Goal: Task Accomplishment & Management: Use online tool/utility

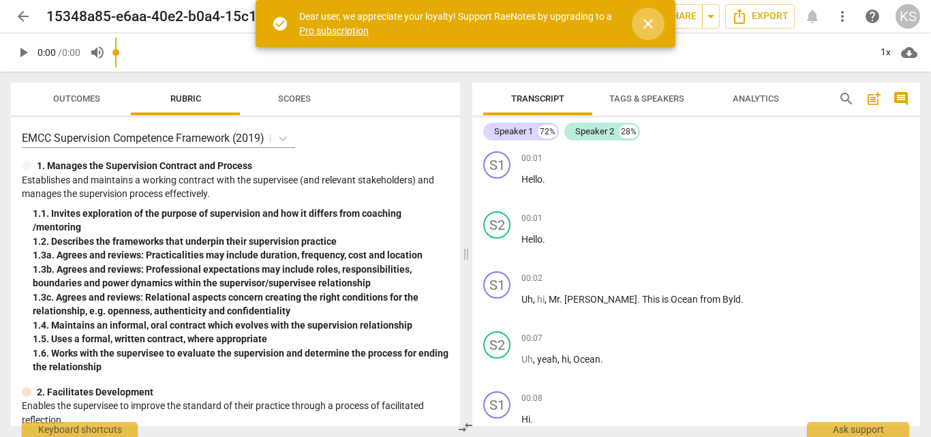
click at [647, 20] on span "close" at bounding box center [648, 24] width 16 height 16
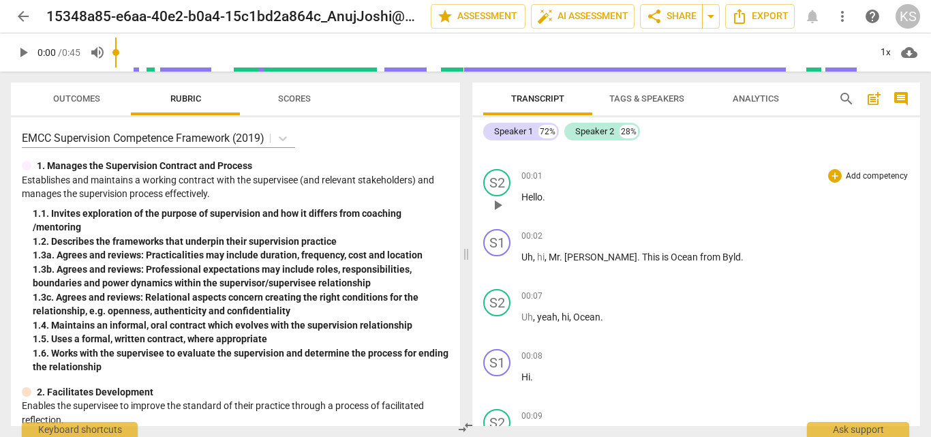
scroll to position [27, 0]
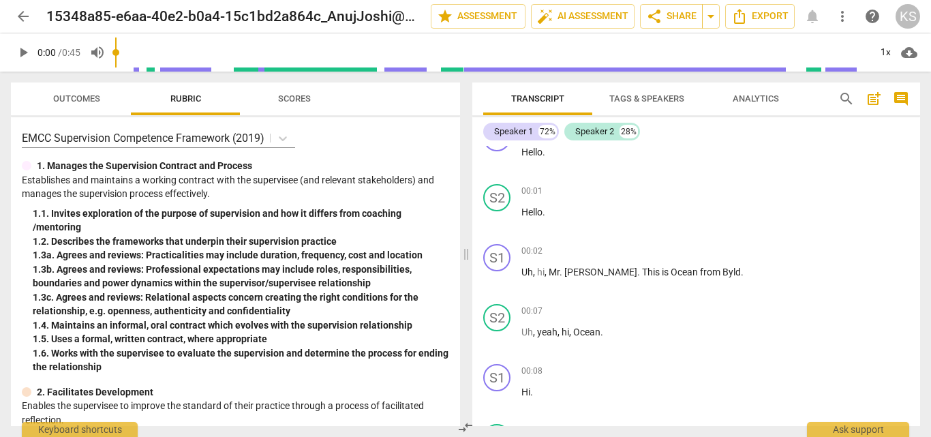
click at [633, 96] on span "Tags & Speakers" at bounding box center [646, 98] width 75 height 10
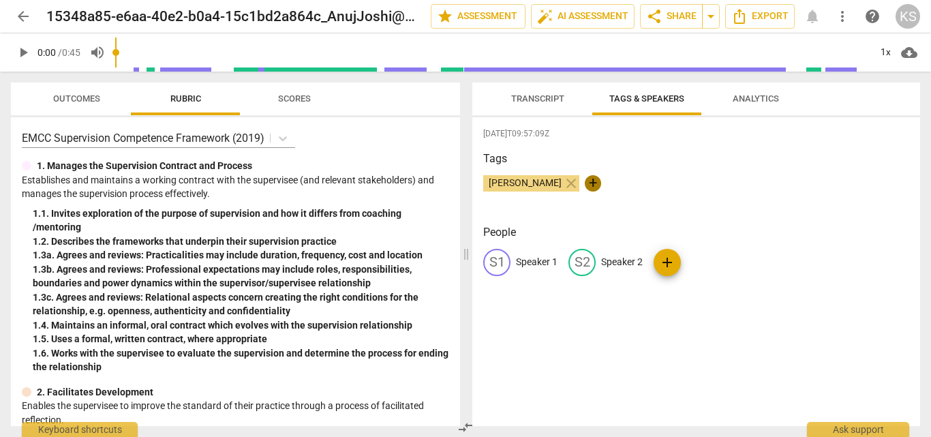
click at [589, 179] on span "+" at bounding box center [593, 183] width 16 height 16
click at [534, 104] on span "Transcript" at bounding box center [538, 99] width 86 height 18
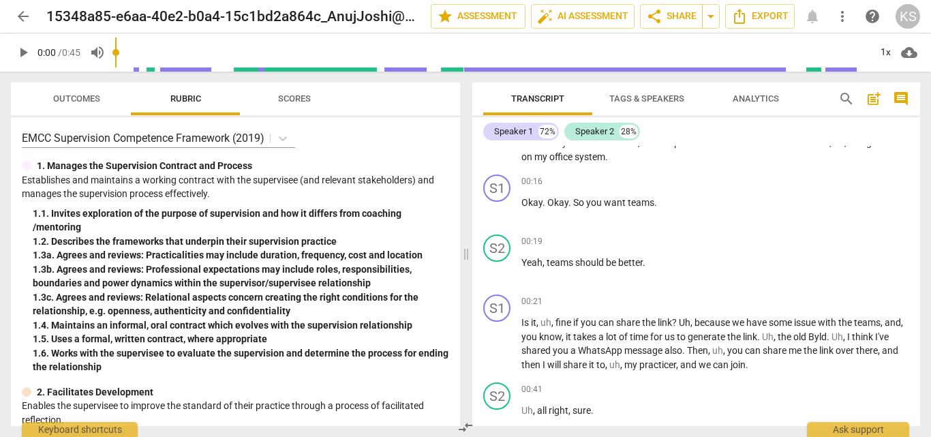
scroll to position [0, 0]
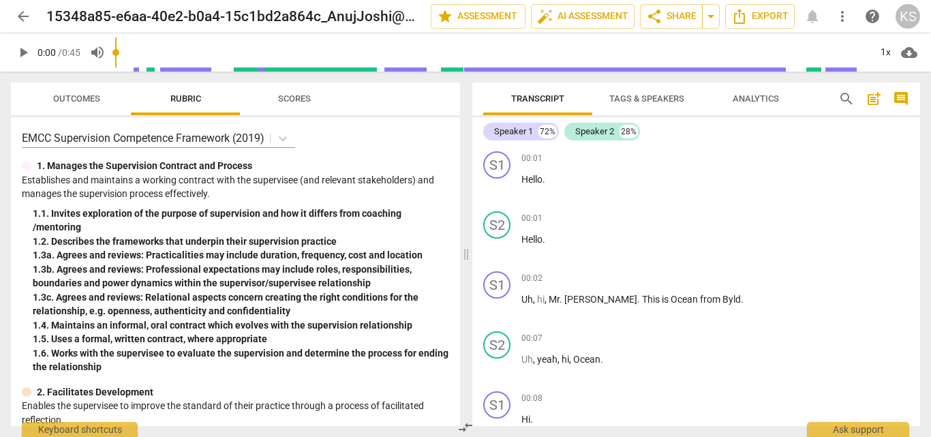
click at [617, 108] on button "Tags & Speakers" at bounding box center [646, 98] width 109 height 33
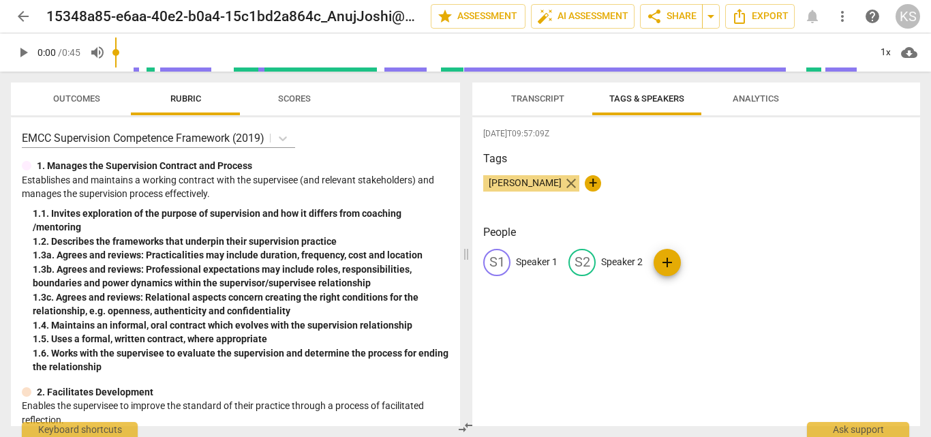
click at [567, 185] on span "close" at bounding box center [571, 183] width 16 height 16
click at [523, 264] on p "Speaker 1" at bounding box center [537, 262] width 42 height 14
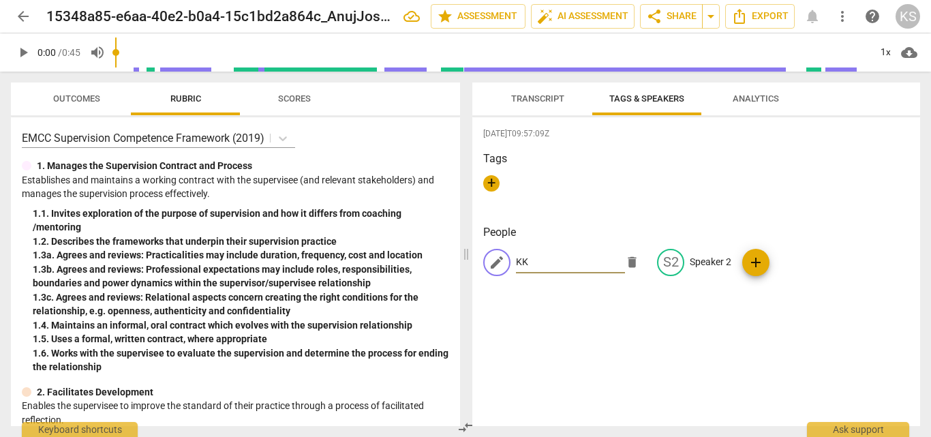
type input "KK"
click at [610, 312] on div "2025-09-22T09:57:09Z Tags + People edit KK delete S2 Speaker 2 add" at bounding box center [696, 271] width 448 height 309
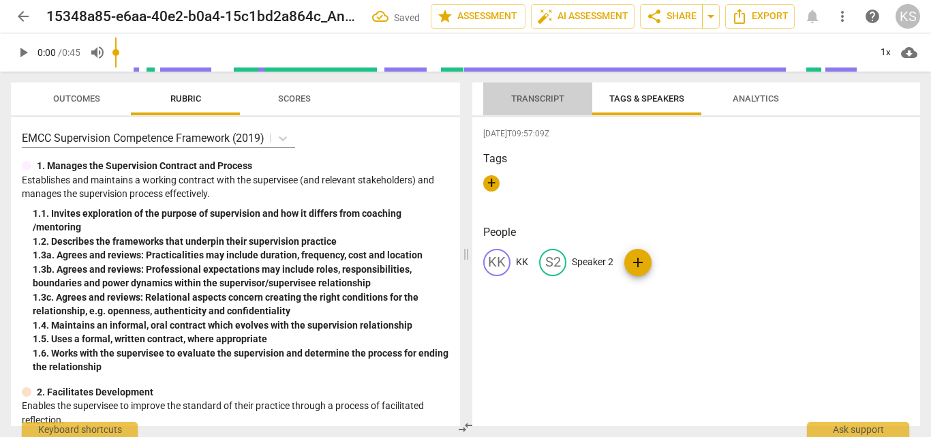
click at [545, 100] on span "Transcript" at bounding box center [537, 98] width 53 height 10
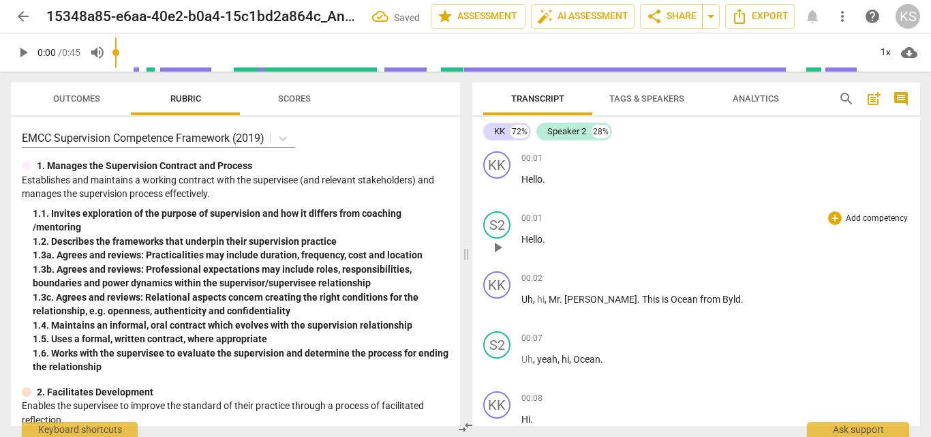
click at [604, 257] on div "00:01 + Add competency keyboard_arrow_right Hello ." at bounding box center [715, 235] width 388 height 49
click at [619, 97] on span "Tags & Speakers" at bounding box center [646, 98] width 75 height 10
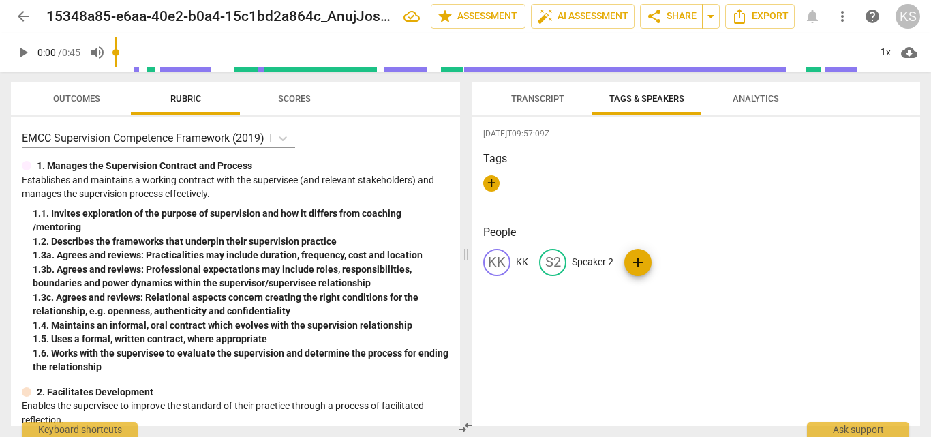
click at [501, 262] on div "KK" at bounding box center [496, 262] width 27 height 27
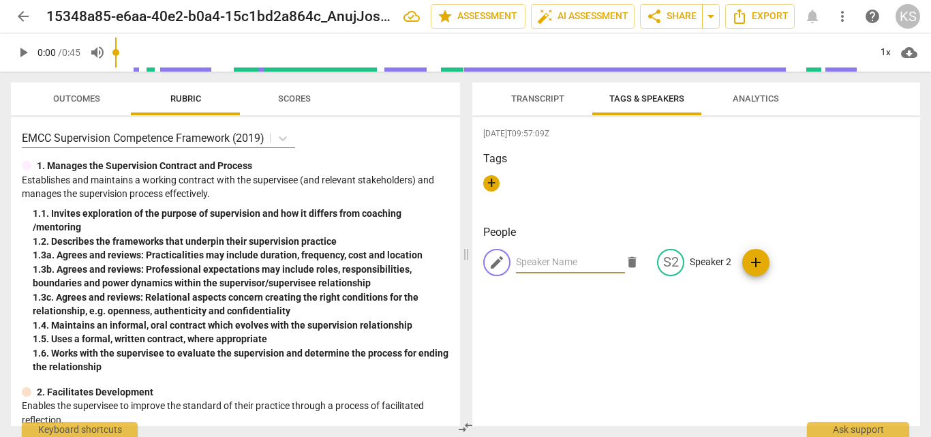
type input "s"
type input "Speaker 1"
click at [634, 328] on div "[DATE]T09:57:09Z Tags + People edit Speaker 1 delete S2 Speaker 2 add" at bounding box center [696, 271] width 448 height 309
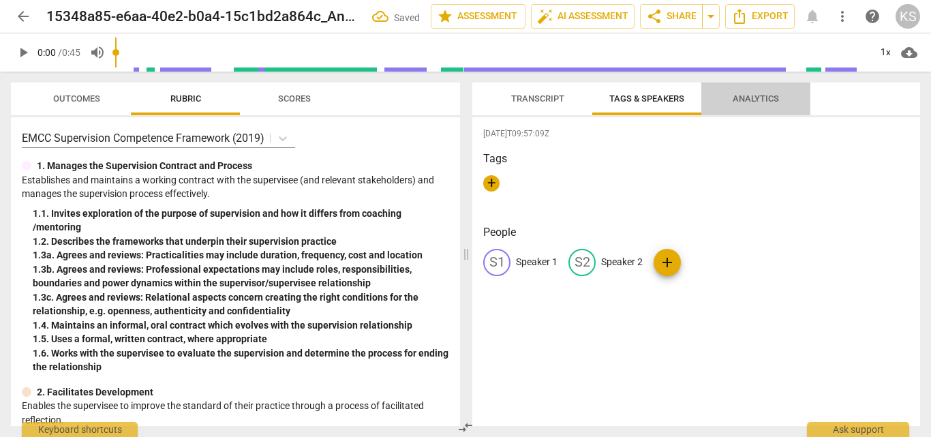
click at [764, 89] on button "Analytics" at bounding box center [755, 98] width 109 height 33
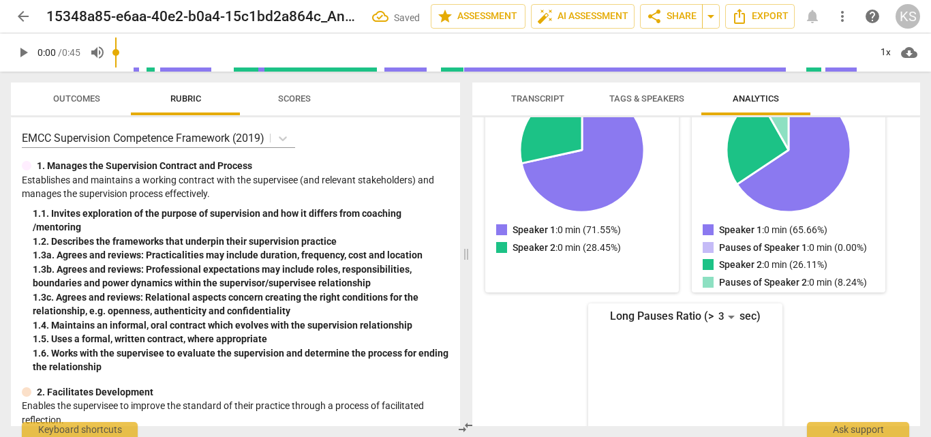
scroll to position [209, 0]
click at [682, 251] on div "Talk Ratio Speaker 1: 0 min (71.55%) Speaker 2: 0 min (28.45%) Speaker 1 : 0 mi…" at bounding box center [685, 288] width 404 height 439
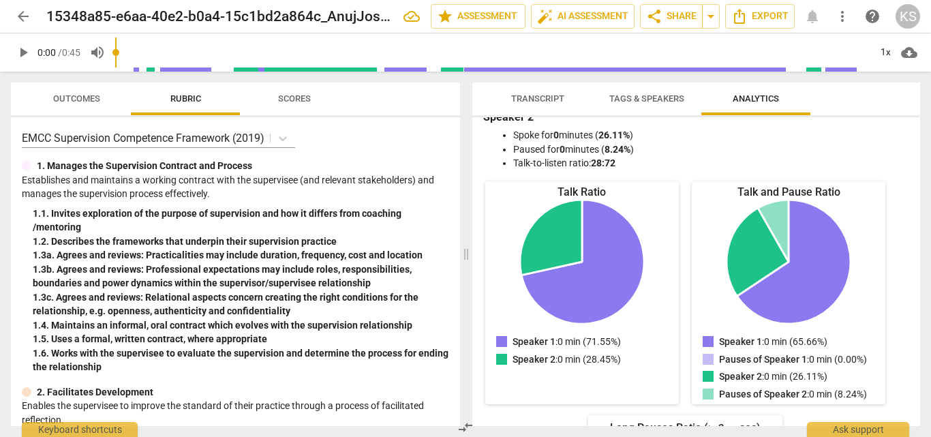
scroll to position [77, 0]
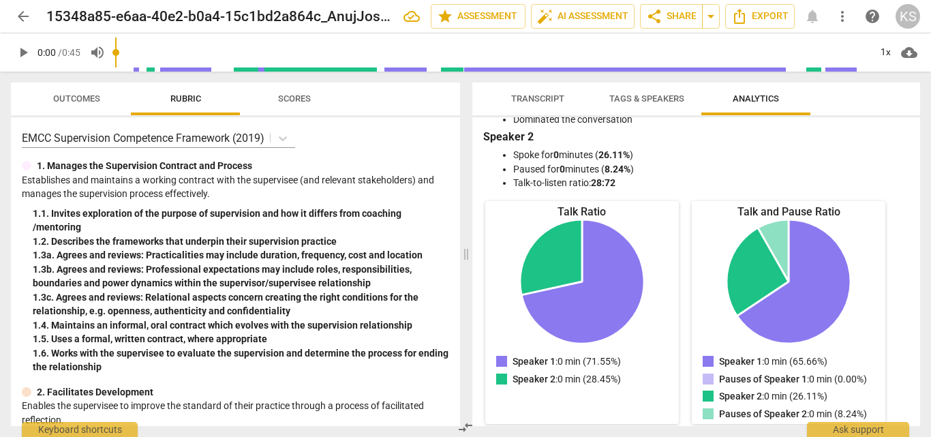
click at [600, 288] on icon "Speaker 1: 0 min (71.55%)" at bounding box center [582, 281] width 123 height 124
click at [678, 240] on div "Talk Ratio Speaker 1: 0 min (71.55%) Speaker 2: 0 min (28.45%) Speaker 1 : 0 mi…" at bounding box center [685, 420] width 404 height 439
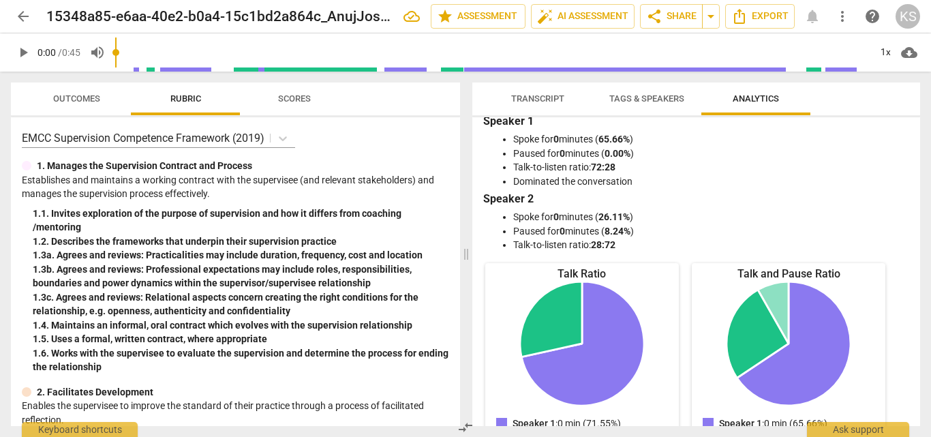
scroll to position [0, 0]
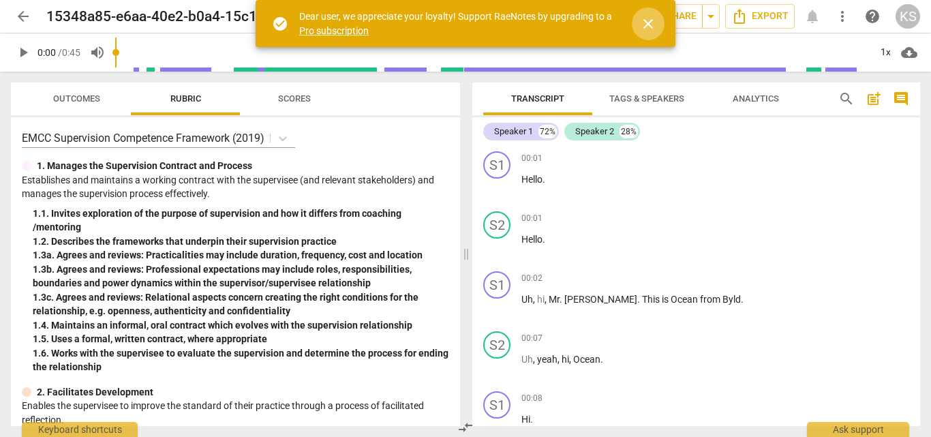
click at [642, 31] on span "close" at bounding box center [648, 24] width 16 height 16
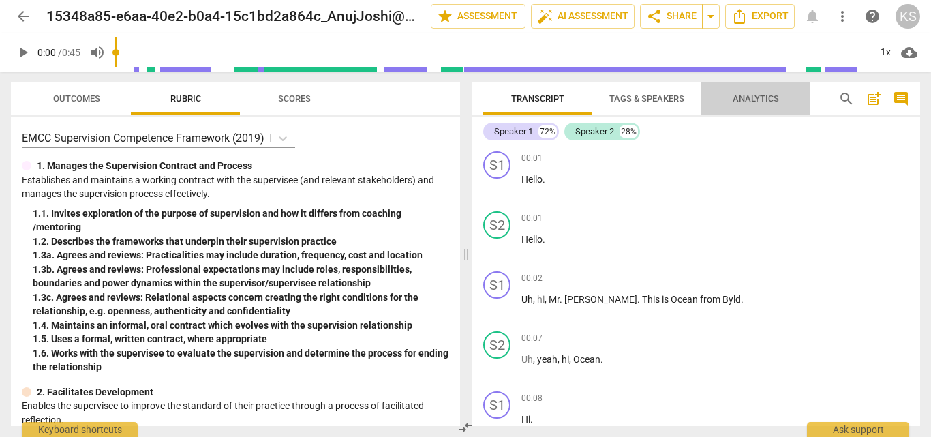
click at [736, 100] on span "Analytics" at bounding box center [755, 98] width 46 height 10
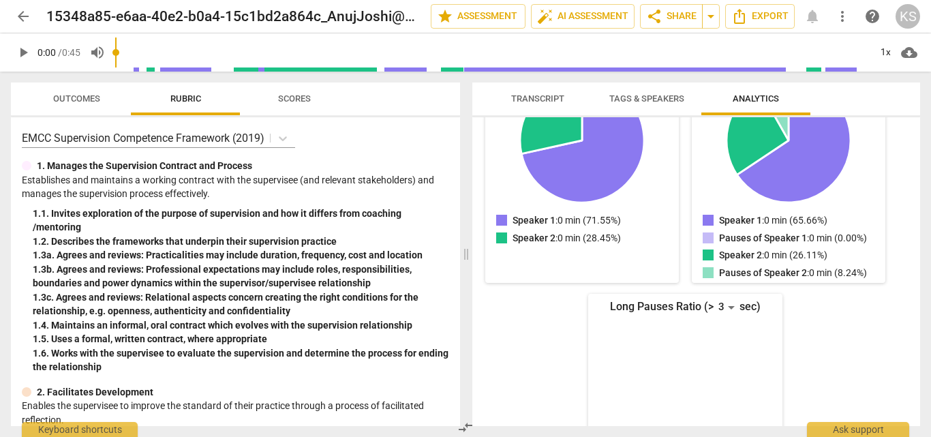
scroll to position [313, 0]
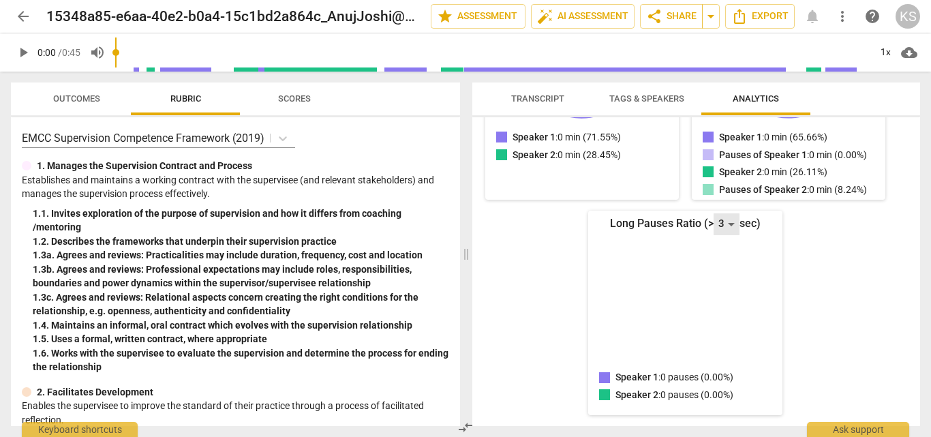
click at [715, 233] on div "3" at bounding box center [726, 224] width 26 height 22
click at [724, 249] on li "4" at bounding box center [727, 247] width 33 height 27
click at [690, 222] on div "Long Pauses Ratio (> 4 sec)" at bounding box center [685, 224] width 194 height 22
click at [722, 228] on div "4" at bounding box center [726, 224] width 26 height 22
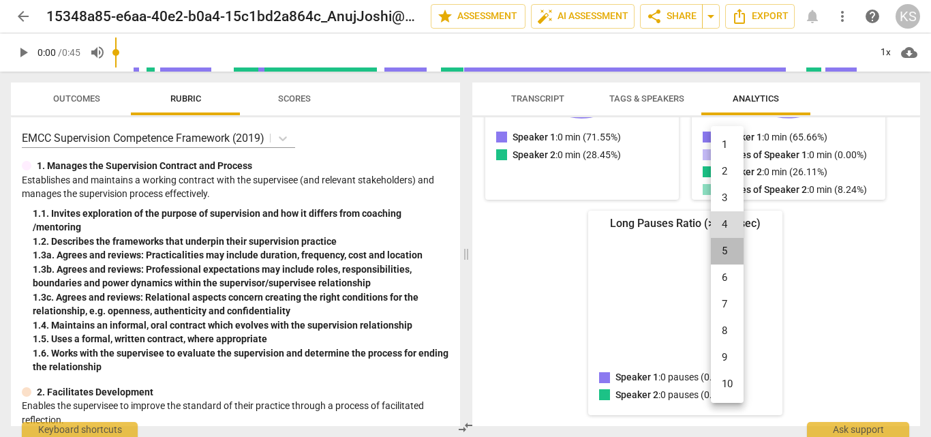
click at [724, 255] on li "5" at bounding box center [727, 251] width 33 height 27
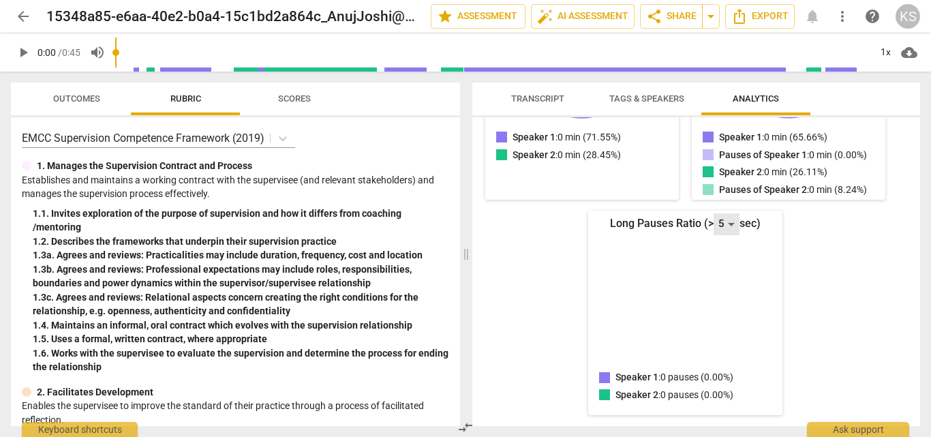
click at [723, 229] on div "5" at bounding box center [726, 224] width 26 height 22
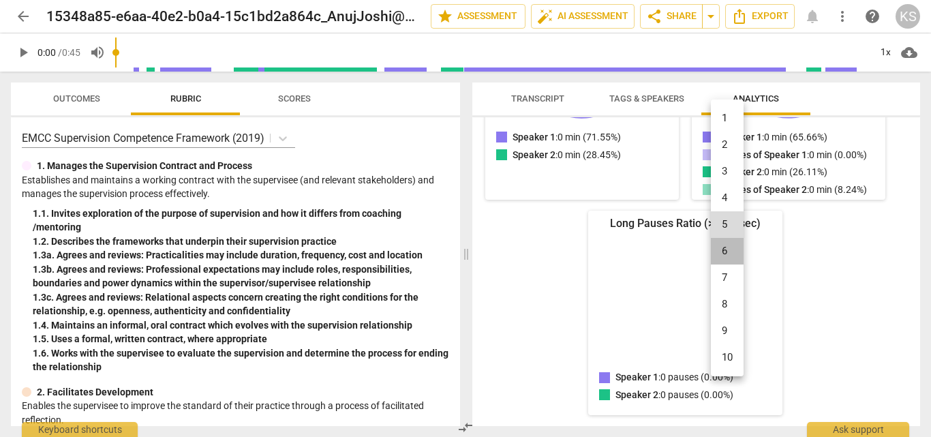
click at [724, 246] on li "6" at bounding box center [727, 251] width 33 height 27
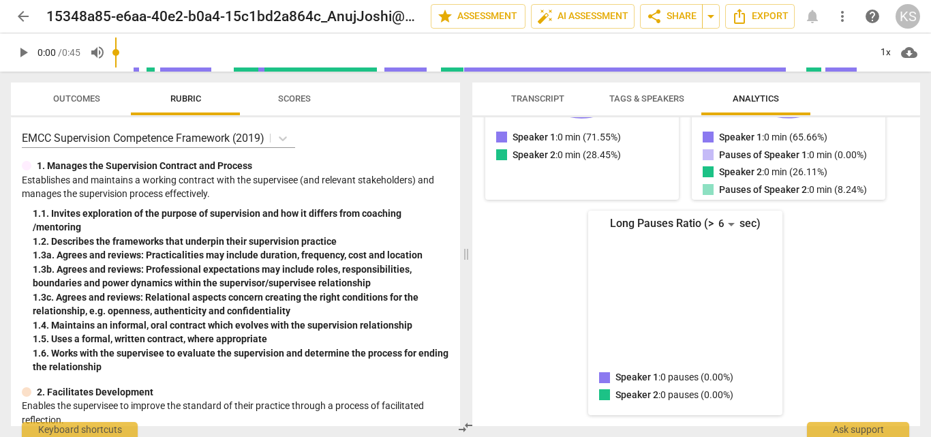
click at [838, 206] on div "Talk Ratio Speaker 1: 0 min (71.55%) Speaker 2: 0 min (28.45%) Speaker 1 : 0 mi…" at bounding box center [685, 196] width 404 height 439
click at [728, 228] on div "6" at bounding box center [726, 224] width 26 height 22
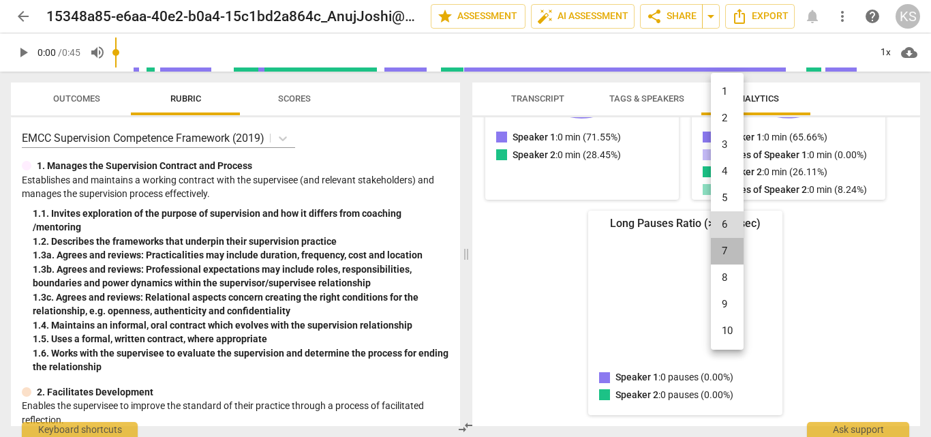
click at [730, 258] on li "7" at bounding box center [727, 251] width 33 height 27
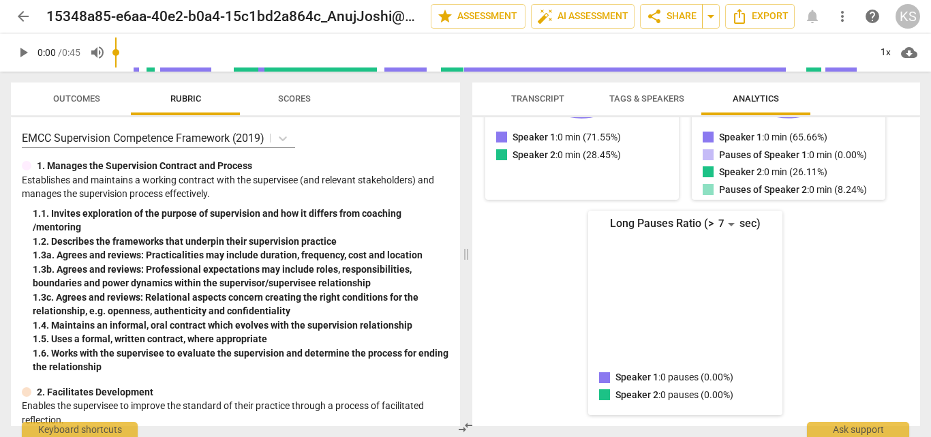
click at [819, 219] on div "Talk Ratio Speaker 1: 0 min (71.55%) Speaker 2: 0 min (28.45%) Speaker 1 : 0 mi…" at bounding box center [685, 196] width 404 height 439
click at [734, 219] on div "7" at bounding box center [726, 224] width 26 height 22
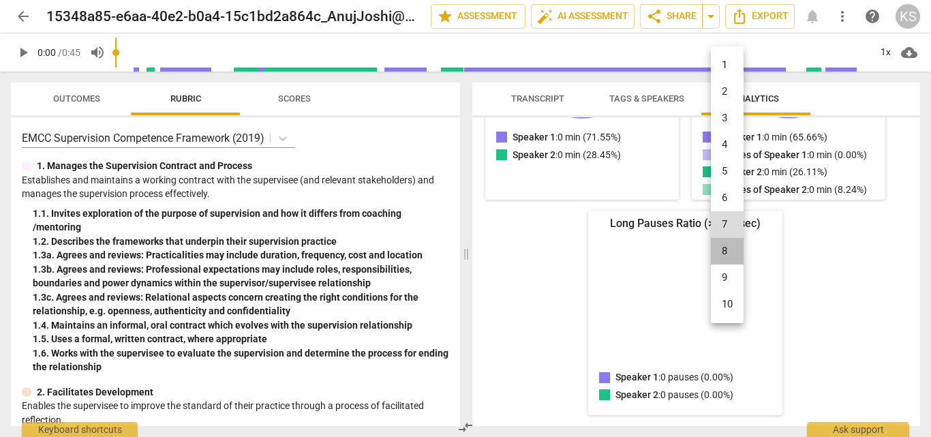
click at [731, 253] on li "8" at bounding box center [727, 251] width 33 height 27
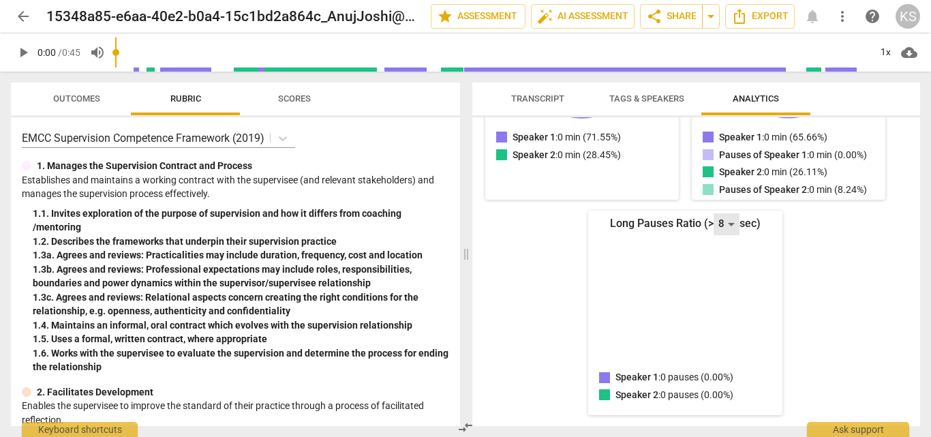
click at [724, 225] on div "8" at bounding box center [726, 224] width 26 height 22
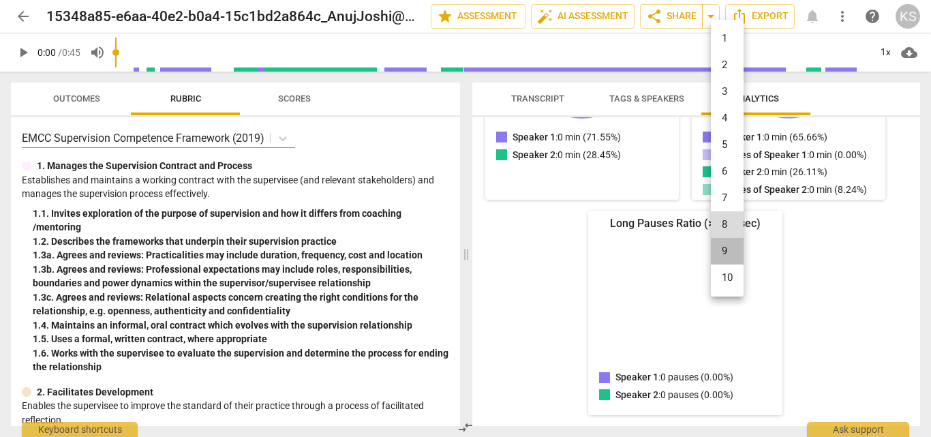
click at [724, 251] on li "9" at bounding box center [727, 251] width 33 height 27
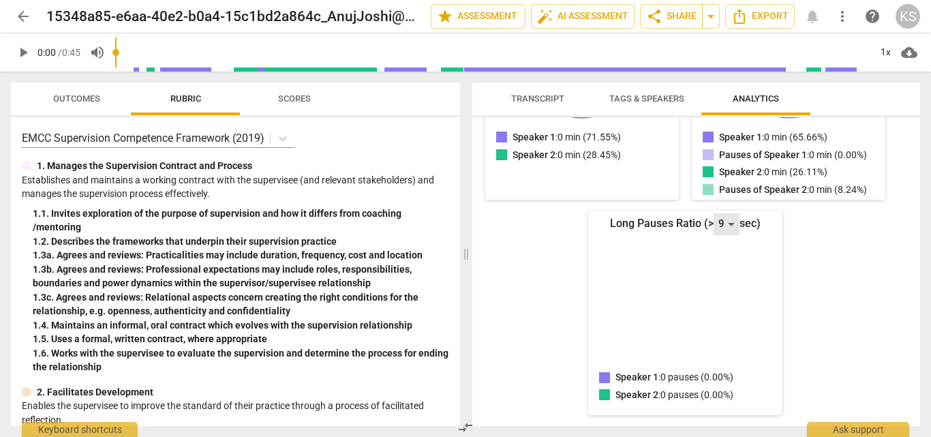
click at [724, 225] on div "9" at bounding box center [726, 224] width 26 height 22
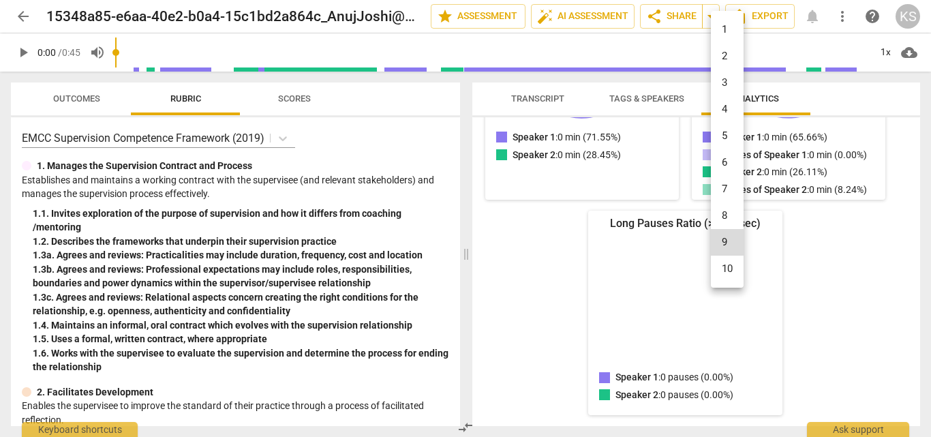
click at [725, 267] on li "10" at bounding box center [727, 268] width 33 height 27
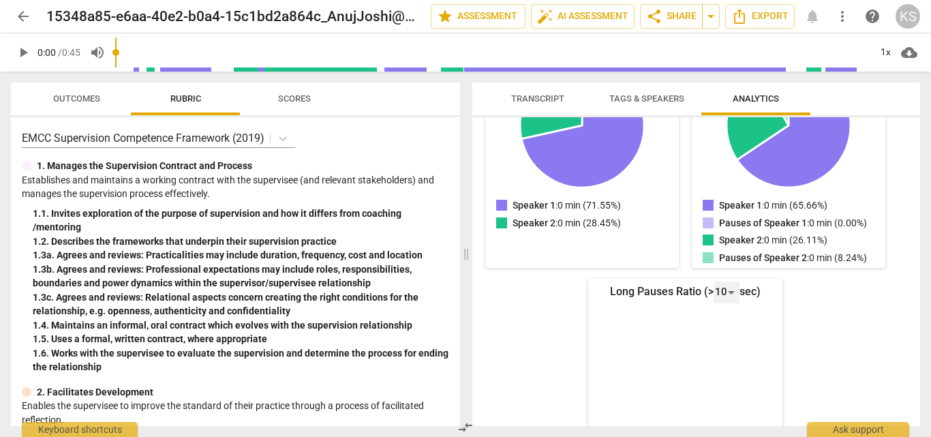
scroll to position [281, 0]
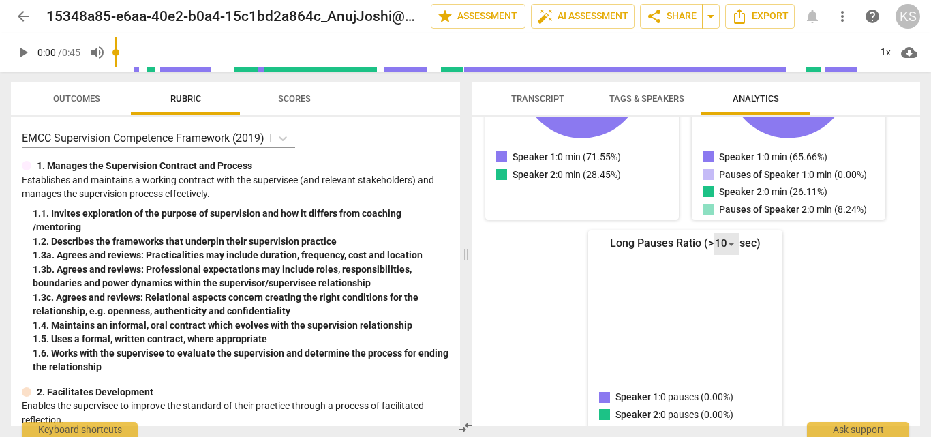
click at [725, 246] on div "10" at bounding box center [726, 244] width 26 height 22
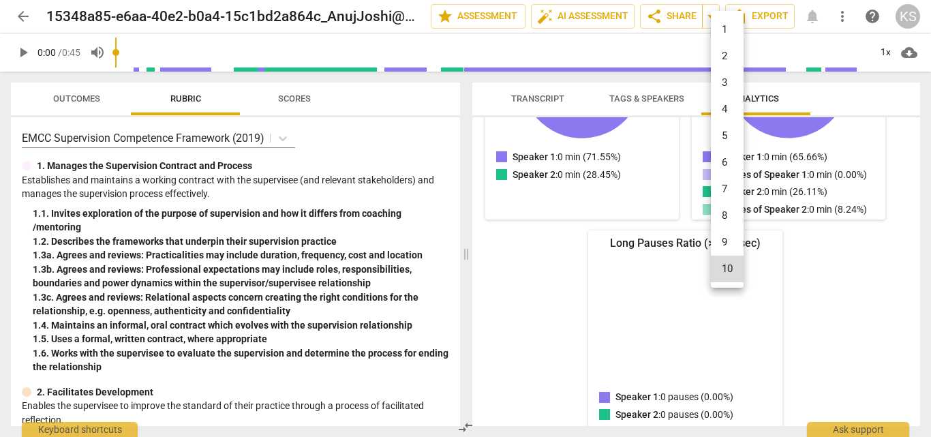
click at [722, 36] on li "1" at bounding box center [727, 29] width 33 height 27
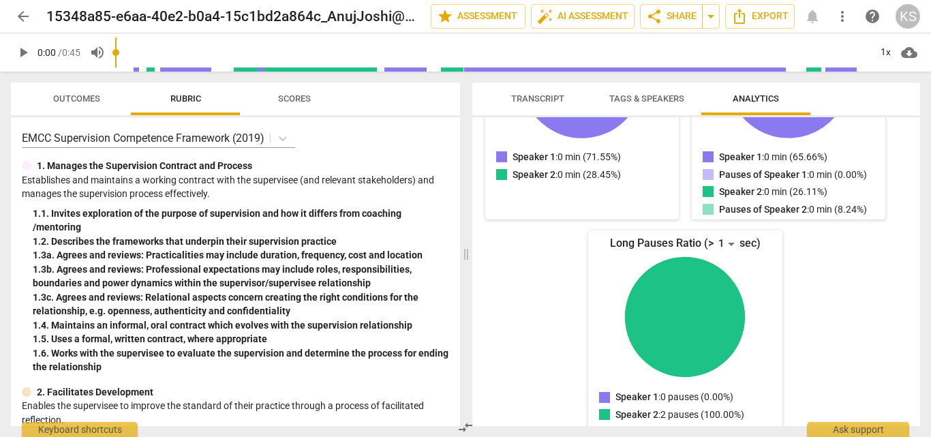
click at [809, 280] on div "Talk Ratio Speaker 1: 0 min (71.55%) Speaker 2: 0 min (28.45%) Speaker 1 : 0 mi…" at bounding box center [685, 216] width 404 height 439
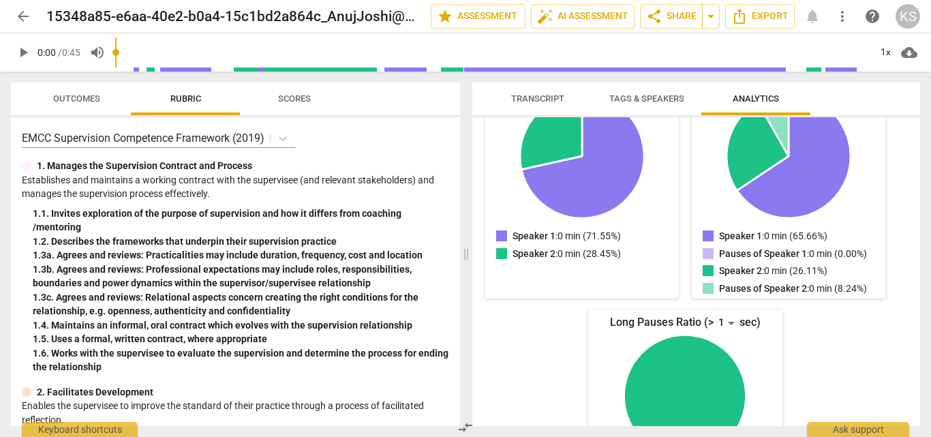
scroll to position [313, 0]
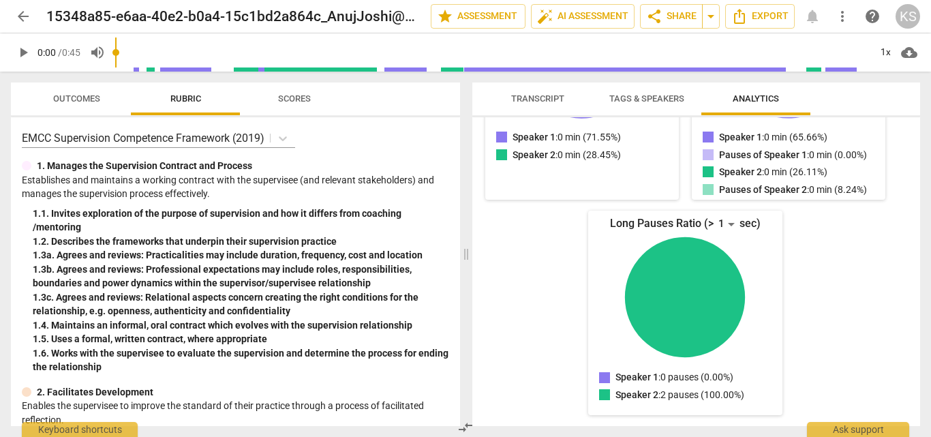
click at [677, 270] on circle "Speaker 2: 2 pauses (100.00%)" at bounding box center [685, 297] width 124 height 124
click at [724, 225] on div "1" at bounding box center [726, 224] width 26 height 22
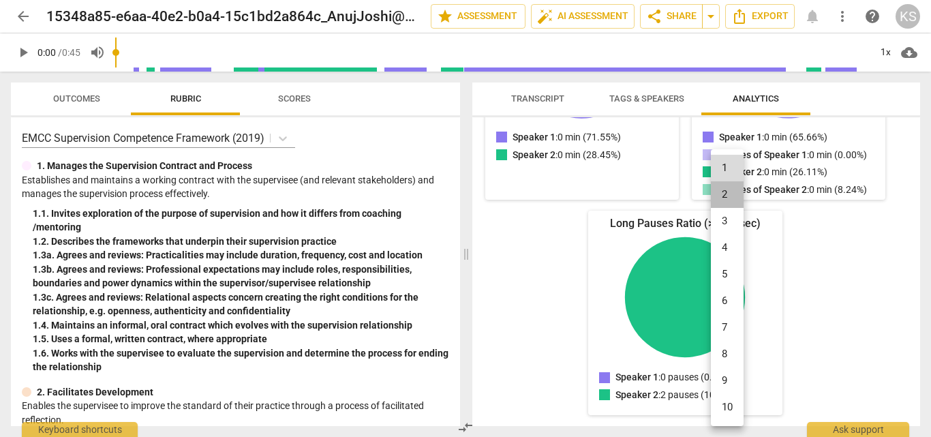
click at [728, 190] on li "2" at bounding box center [727, 194] width 33 height 27
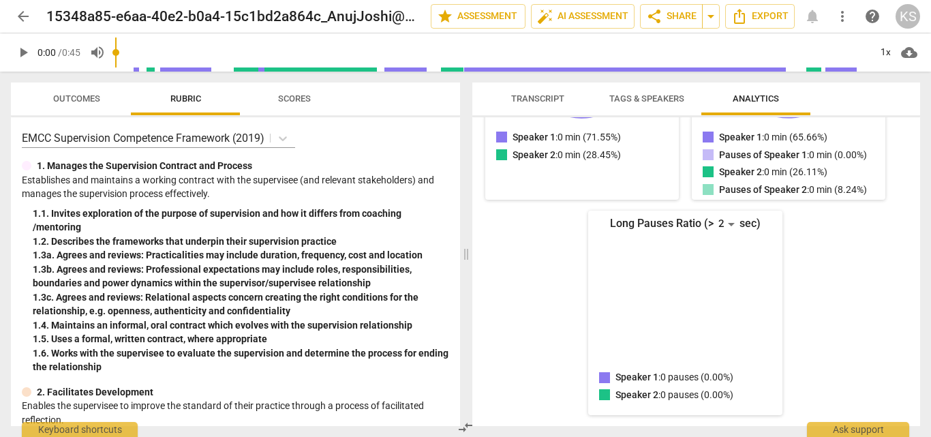
click at [815, 305] on div "Talk Ratio Speaker 1: 0 min (71.55%) Speaker 2: 0 min (28.45%) Speaker 1 : 0 mi…" at bounding box center [685, 196] width 404 height 439
click at [729, 226] on div "2" at bounding box center [726, 224] width 26 height 22
click at [729, 246] on li "4" at bounding box center [727, 247] width 33 height 27
click at [723, 219] on div "4" at bounding box center [726, 224] width 26 height 22
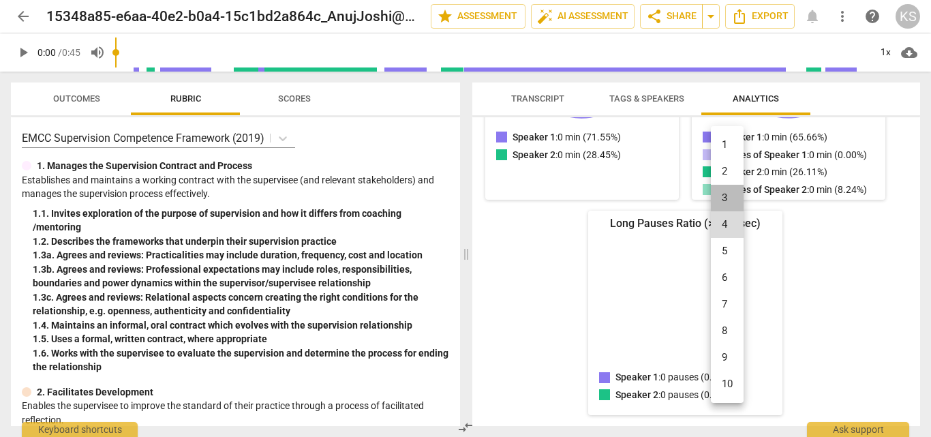
click at [721, 204] on li "3" at bounding box center [727, 198] width 33 height 27
click at [721, 219] on div "3" at bounding box center [726, 224] width 26 height 22
click at [723, 246] on li "4" at bounding box center [727, 247] width 33 height 27
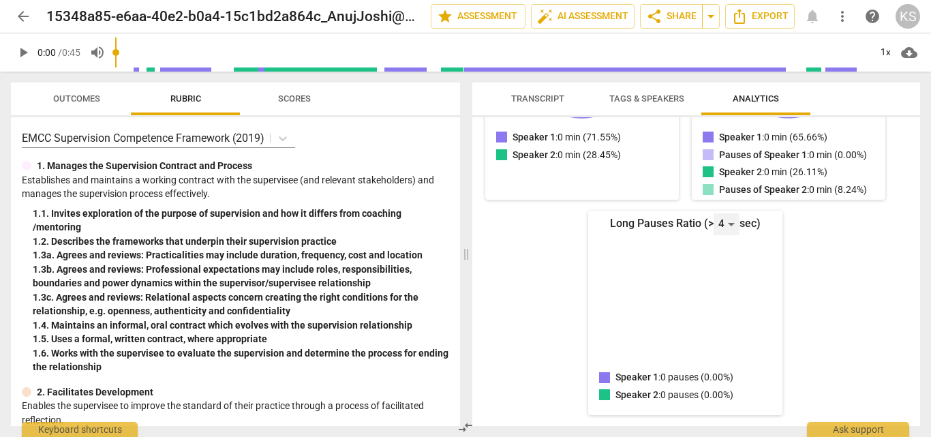
click at [723, 226] on div "4" at bounding box center [726, 224] width 26 height 22
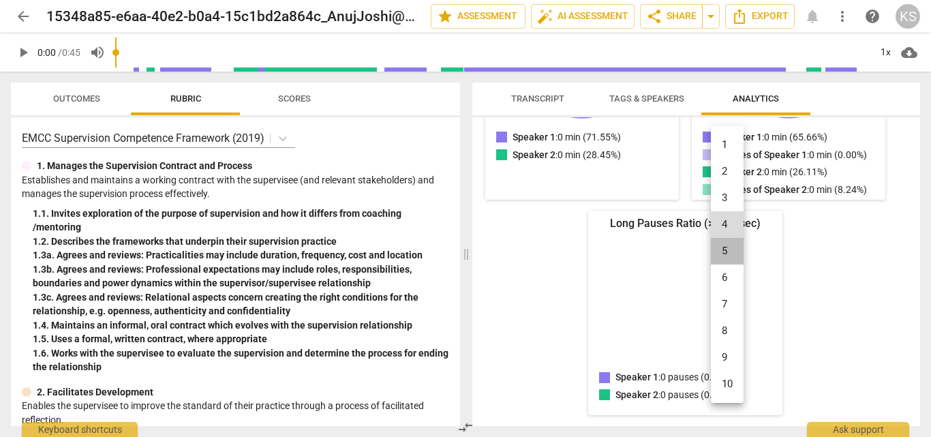
click at [724, 259] on li "5" at bounding box center [727, 251] width 33 height 27
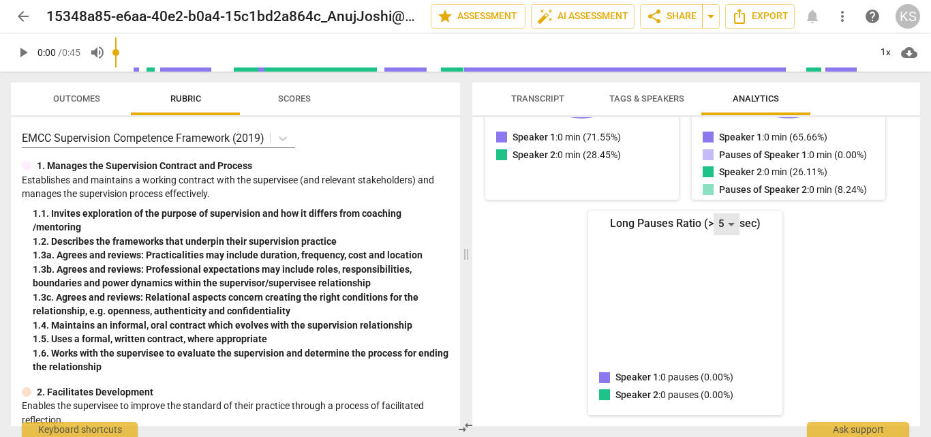
click at [722, 223] on div "5" at bounding box center [726, 224] width 26 height 22
click at [722, 252] on li "6" at bounding box center [727, 251] width 33 height 27
click at [722, 223] on div "6" at bounding box center [726, 224] width 26 height 22
click at [724, 252] on li "7" at bounding box center [727, 251] width 33 height 27
click at [792, 252] on div "Talk Ratio Speaker 1: 0 min (71.55%) Speaker 2: 0 min (28.45%) Speaker 1 : 0 mi…" at bounding box center [685, 196] width 404 height 439
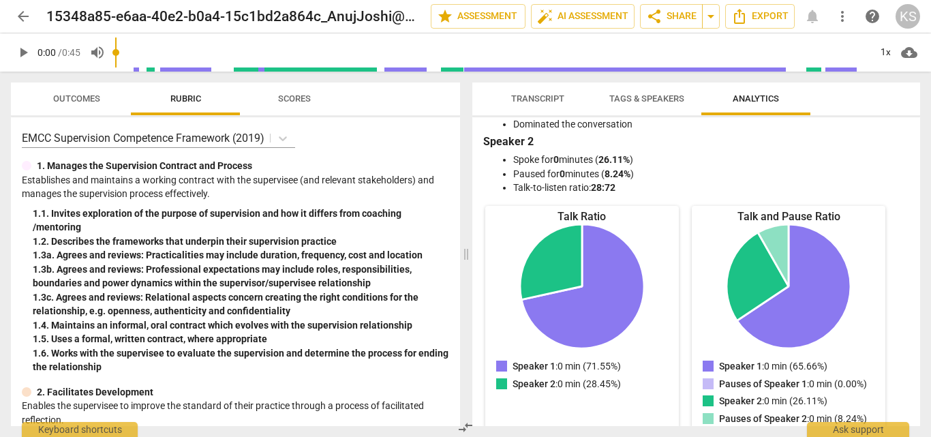
scroll to position [0, 0]
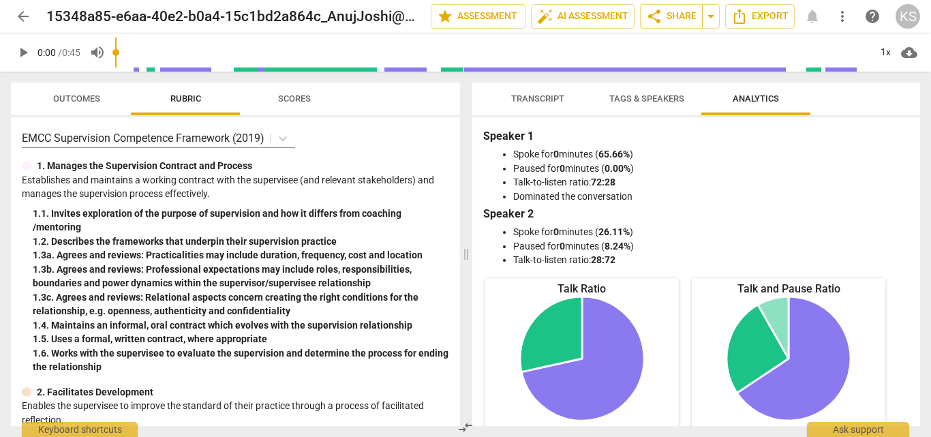
click at [908, 18] on div "KS" at bounding box center [907, 16] width 25 height 25
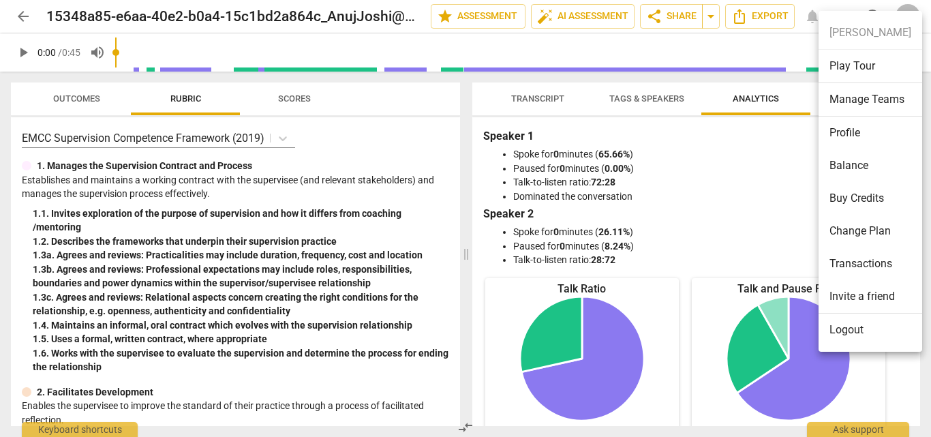
click at [736, 131] on div at bounding box center [465, 218] width 931 height 437
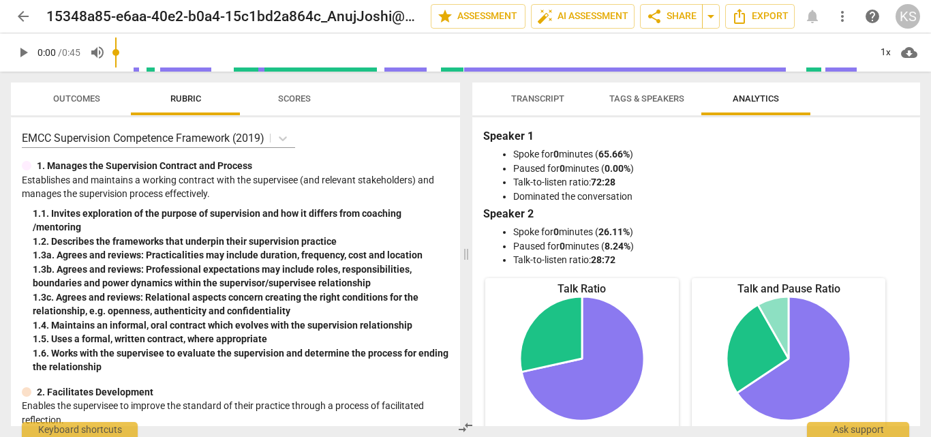
click at [82, 96] on span "Outcomes" at bounding box center [76, 98] width 47 height 10
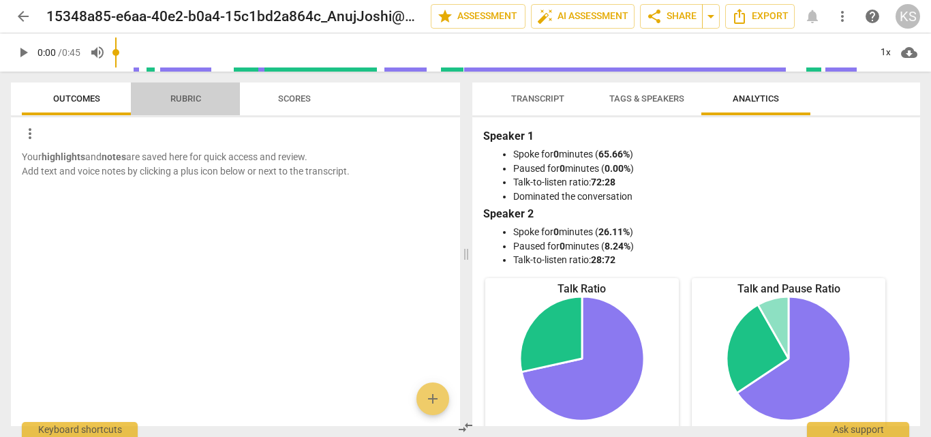
click at [183, 102] on span "Rubric" at bounding box center [185, 98] width 31 height 10
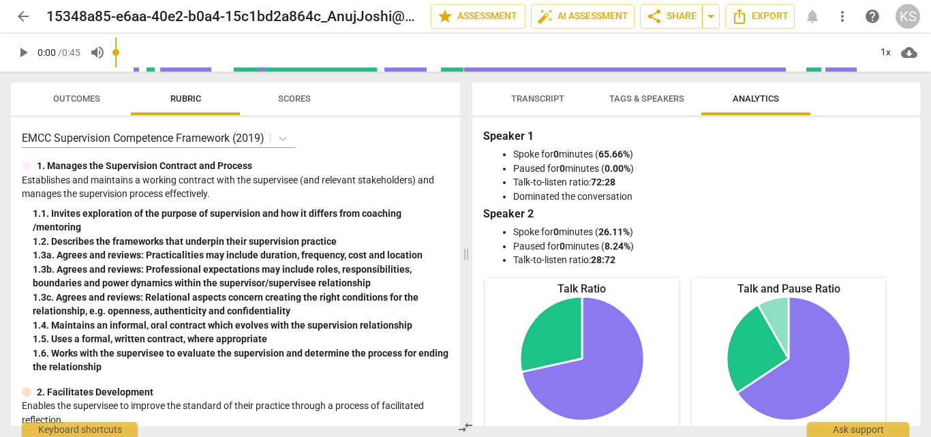
click at [295, 94] on span "Scores" at bounding box center [294, 98] width 33 height 10
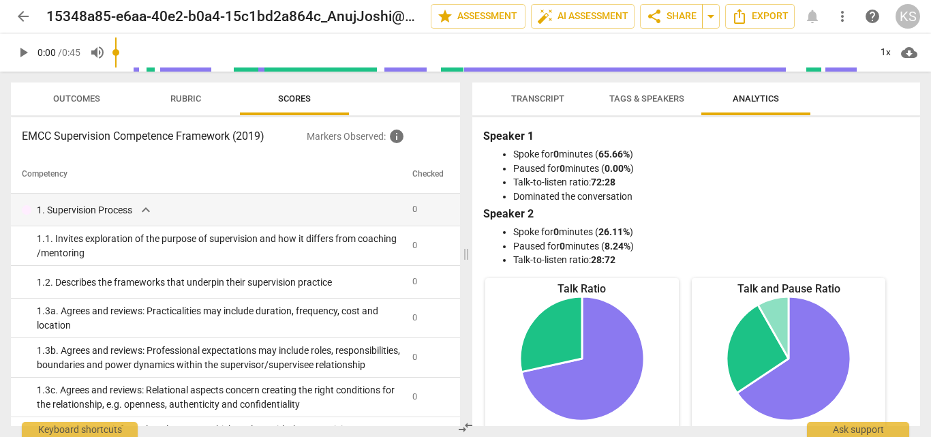
click at [833, 84] on div "Transcript Tags & Speakers Analytics" at bounding box center [696, 98] width 426 height 33
click at [837, 19] on span "more_vert" at bounding box center [842, 16] width 16 height 16
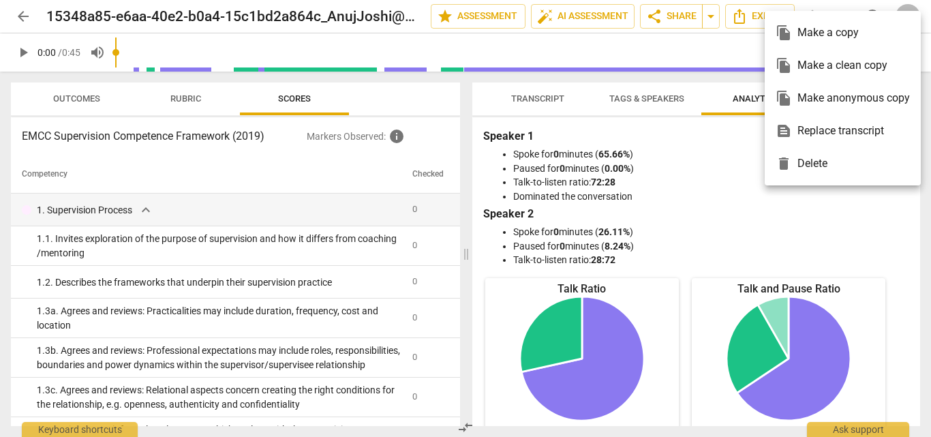
click at [805, 203] on div at bounding box center [465, 218] width 931 height 437
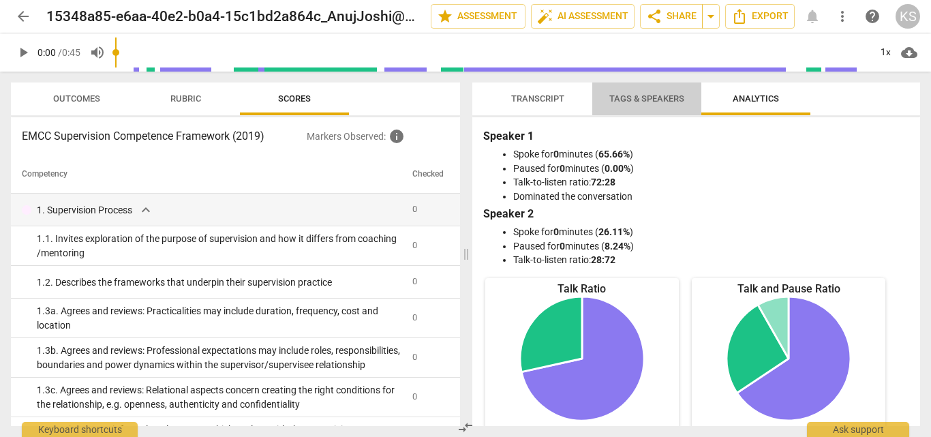
click at [643, 104] on span "Tags & Speakers" at bounding box center [647, 99] width 108 height 18
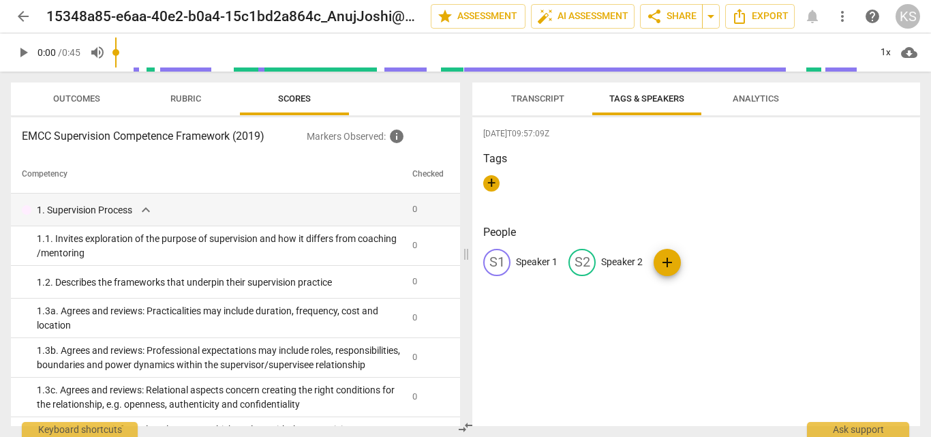
click at [717, 218] on div "[DATE]T09:57:09Z Tags + People S1 Speaker 1 S2 Speaker 2 add" at bounding box center [696, 271] width 448 height 309
click at [532, 260] on p "Speaker 1" at bounding box center [537, 262] width 42 height 14
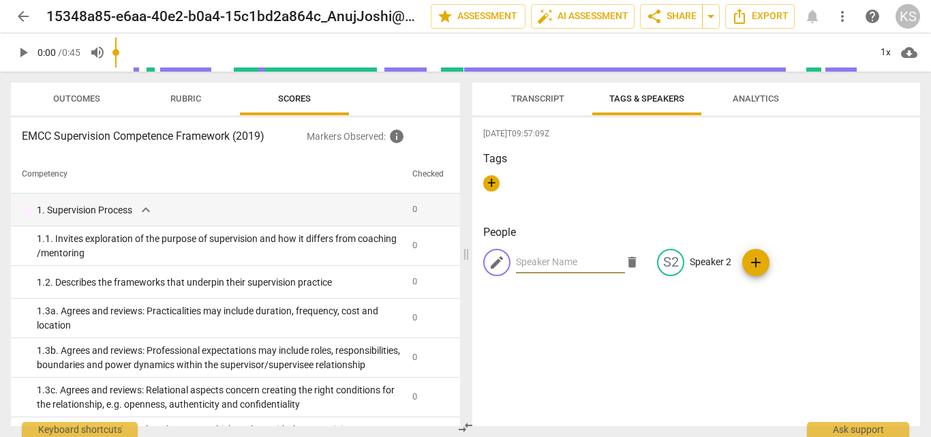
click at [627, 305] on div "[DATE]T09:57:09Z Tags + People edit delete S2 Speaker 2 add" at bounding box center [696, 271] width 448 height 309
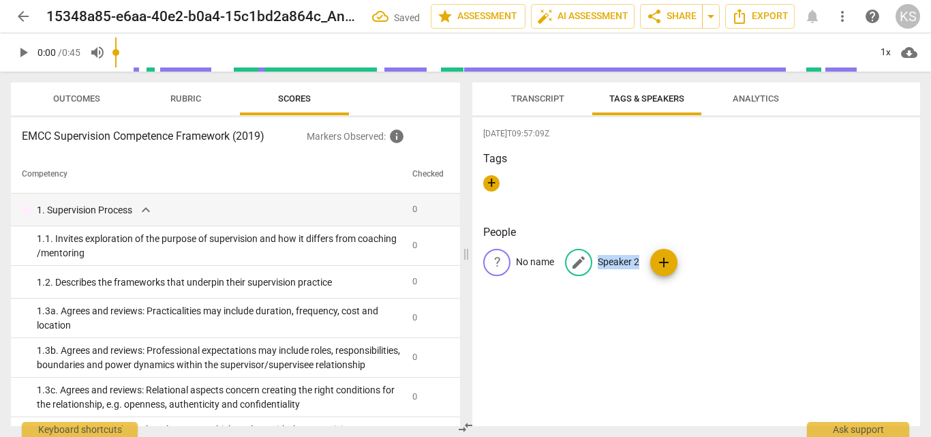
drag, startPoint x: 599, startPoint y: 260, endPoint x: 638, endPoint y: 264, distance: 39.7
click at [638, 264] on p "Speaker 2" at bounding box center [618, 262] width 42 height 14
click at [535, 260] on p "No name" at bounding box center [535, 262] width 38 height 14
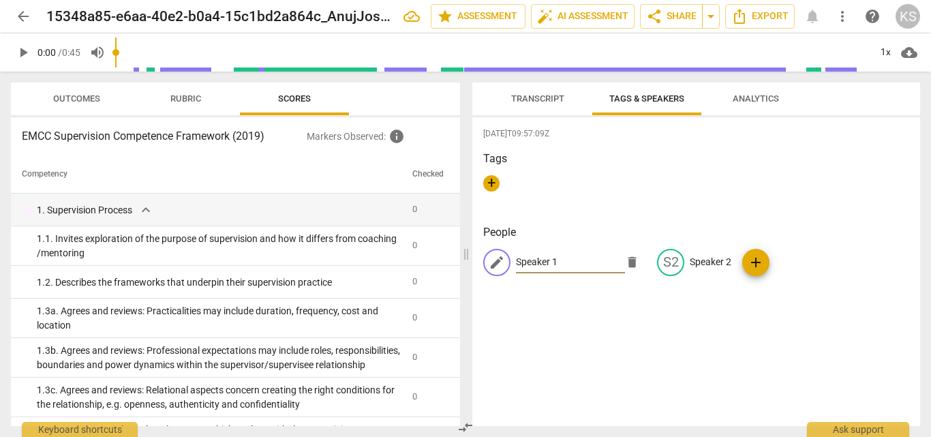
type input "Speaker 1"
click at [589, 326] on div "[DATE]T09:57:09Z Tags + People edit Speaker 1 delete S2 Speaker 2 add" at bounding box center [696, 271] width 448 height 309
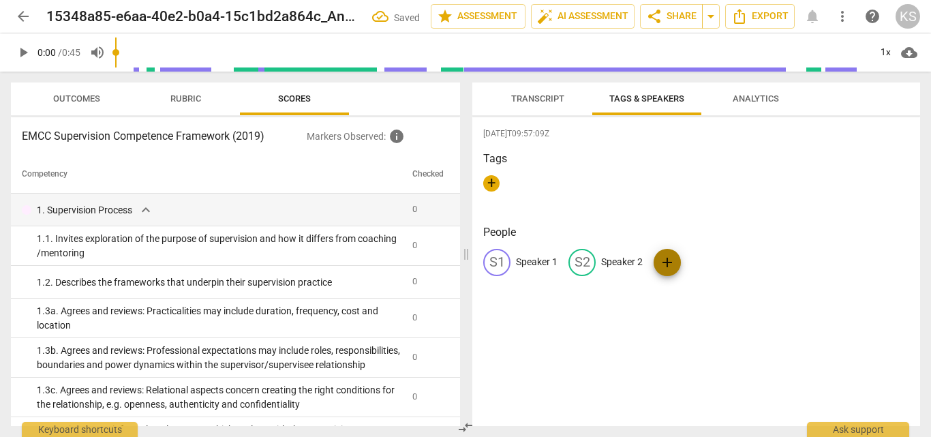
click at [677, 262] on span "add" at bounding box center [666, 262] width 27 height 16
click at [693, 324] on div "[DATE]T09:57:09Z Tags + People S1 Speaker 1 S2 Speaker 2 add delete add" at bounding box center [696, 271] width 448 height 309
click at [657, 262] on div "edit" at bounding box center [666, 262] width 27 height 27
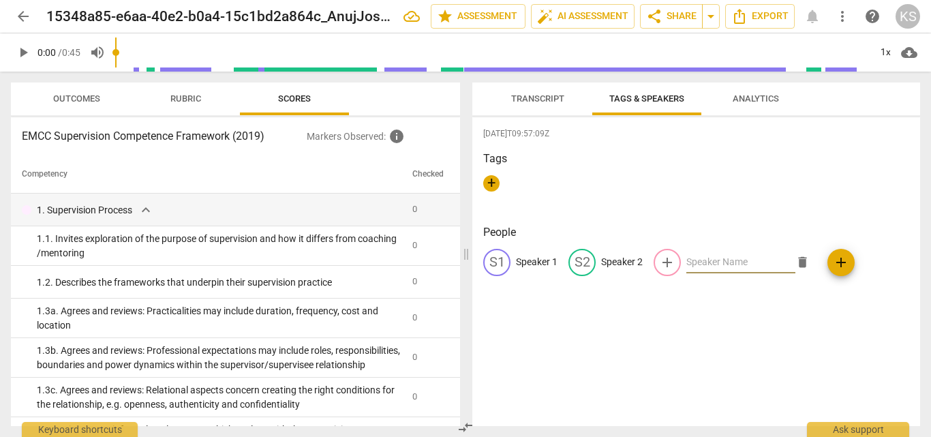
click at [795, 258] on span "delete" at bounding box center [802, 262] width 14 height 14
click at [493, 187] on span "+" at bounding box center [491, 183] width 16 height 16
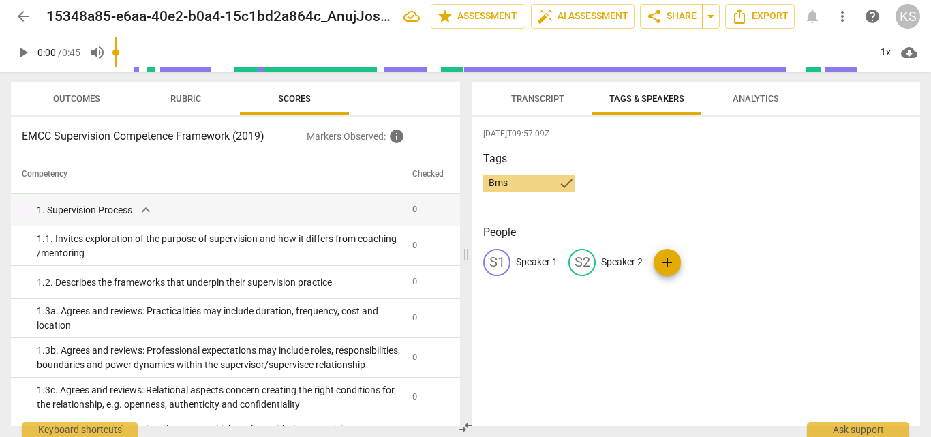
type input "Bms"
click at [567, 185] on span "check" at bounding box center [566, 183] width 16 height 16
click at [627, 174] on div "Tags Bms close +" at bounding box center [696, 182] width 426 height 63
click at [546, 90] on span "Transcript" at bounding box center [538, 99] width 86 height 18
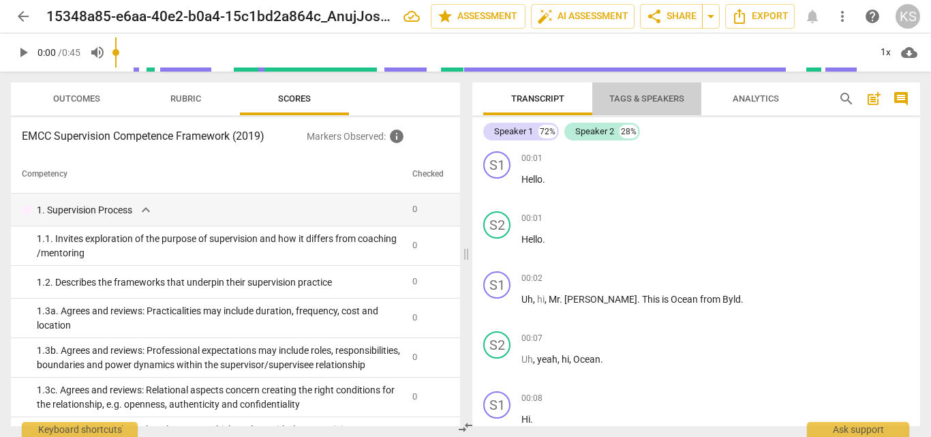
click at [628, 107] on span "Tags & Speakers" at bounding box center [647, 99] width 108 height 18
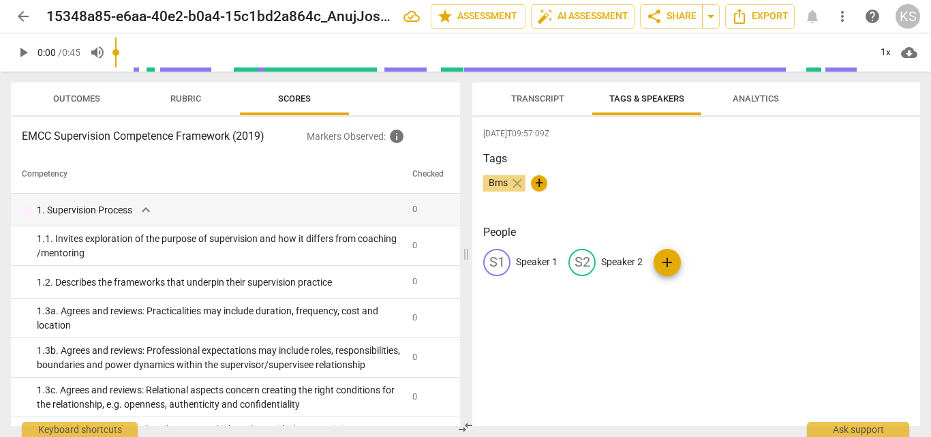
click at [664, 170] on div "Tags Bms close +" at bounding box center [696, 182] width 426 height 63
click at [541, 177] on span "+" at bounding box center [539, 183] width 16 height 16
type input "ms"
click at [617, 185] on span "check" at bounding box center [614, 183] width 16 height 16
click at [520, 181] on span "close" at bounding box center [517, 183] width 16 height 16
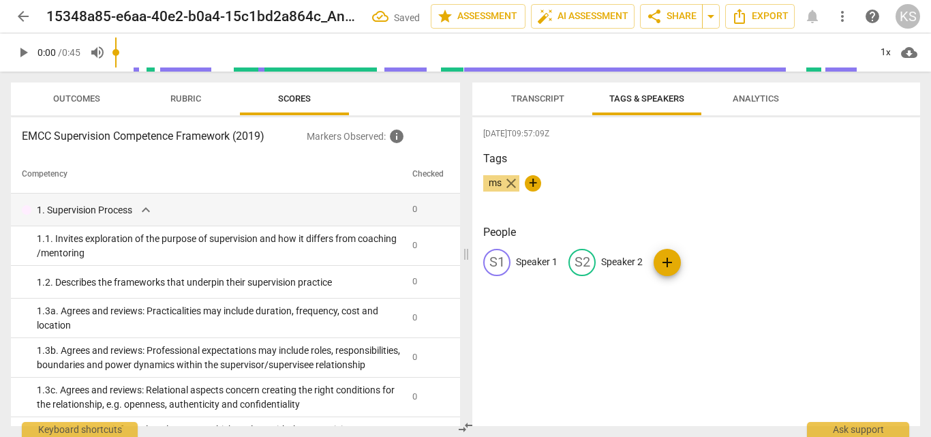
click at [514, 181] on span "close" at bounding box center [511, 183] width 16 height 16
click at [509, 179] on span "close" at bounding box center [511, 183] width 16 height 16
click at [612, 346] on div "[DATE]T09:57:09Z Tags + People S1 Speaker 1 S2 Speaker 2 add" at bounding box center [696, 271] width 448 height 309
click at [843, 95] on div "Transcript Tags & Speakers Analytics" at bounding box center [696, 98] width 426 height 33
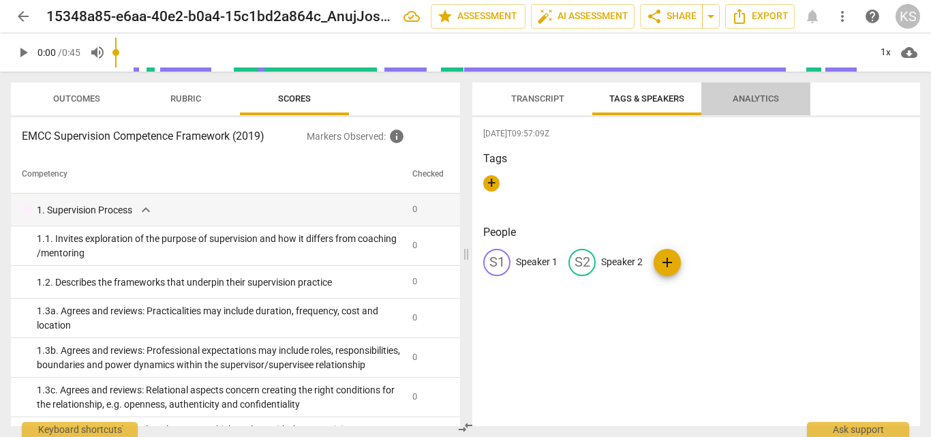
click at [751, 102] on span "Analytics" at bounding box center [755, 98] width 46 height 10
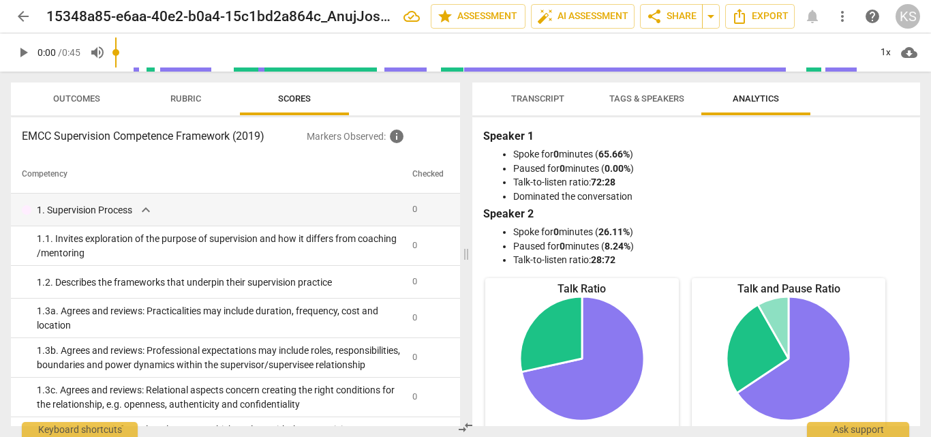
scroll to position [313, 0]
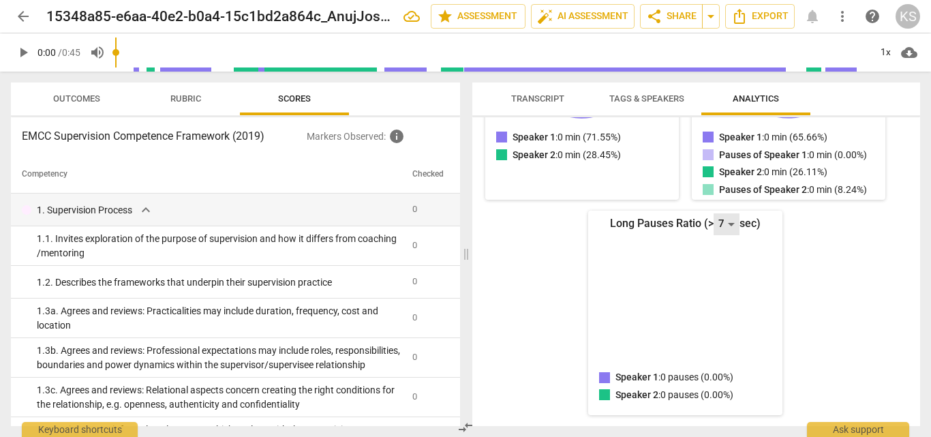
click at [724, 225] on div "7" at bounding box center [726, 224] width 26 height 22
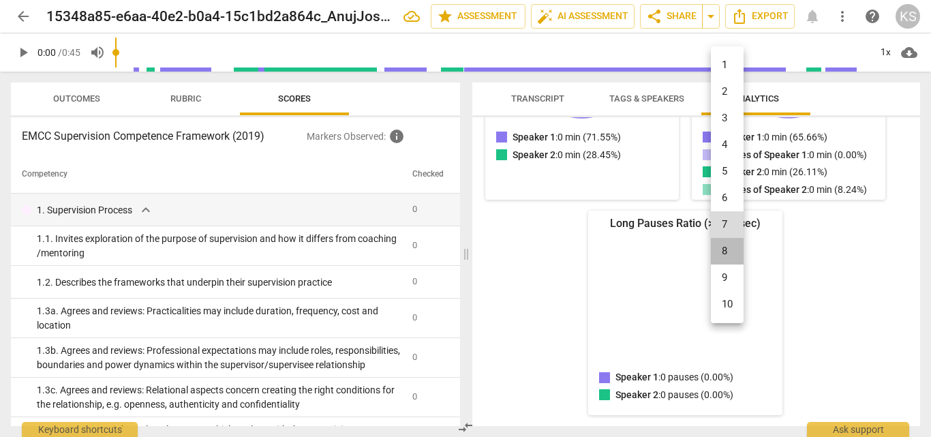
click at [726, 244] on li "8" at bounding box center [727, 251] width 33 height 27
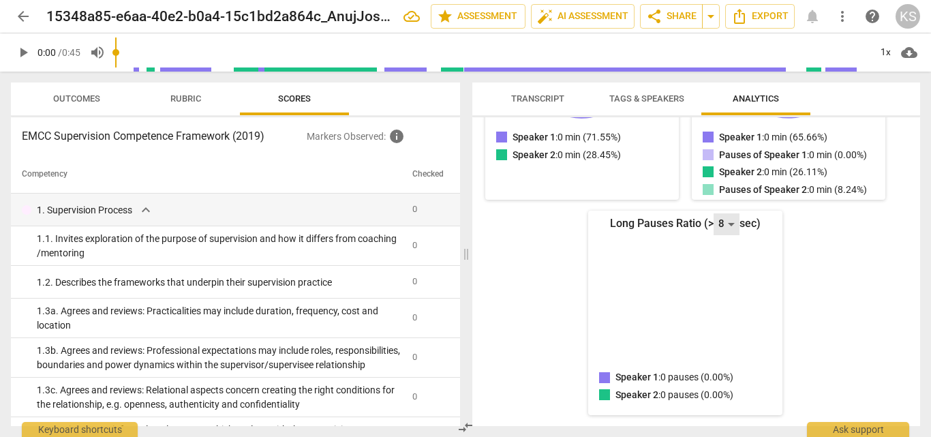
click at [725, 230] on div "8" at bounding box center [726, 224] width 26 height 22
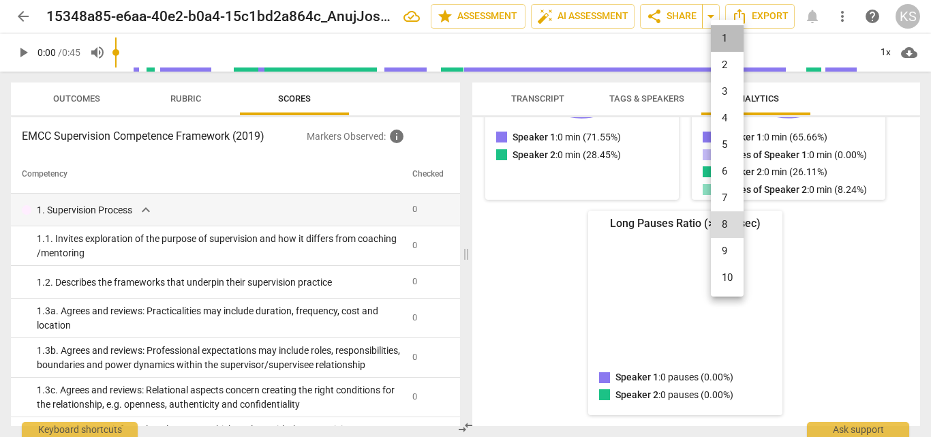
click at [721, 34] on li "1" at bounding box center [727, 38] width 33 height 27
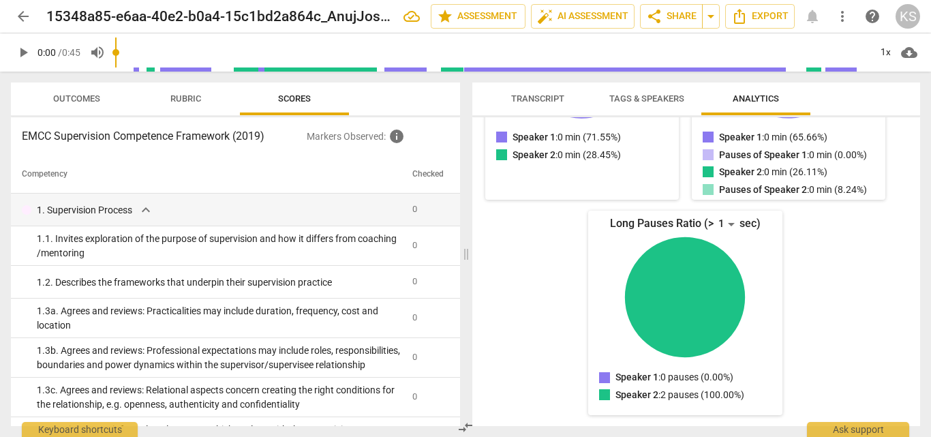
click at [854, 187] on p "Pauses of Speaker 2 : 0 min (8.24%)" at bounding box center [793, 190] width 148 height 14
click at [486, 235] on div "Talk Ratio Speaker 1: 0 min (71.55%) Speaker 2: 0 min (28.45%) Speaker 1 : 0 mi…" at bounding box center [685, 196] width 404 height 439
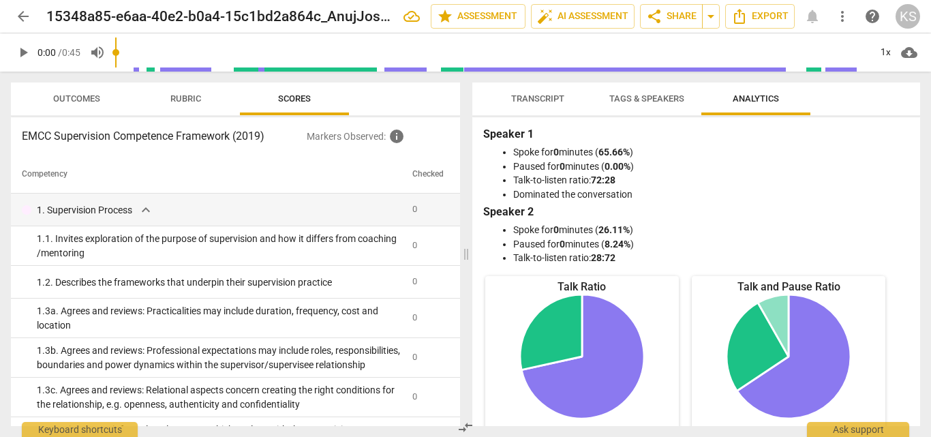
scroll to position [0, 0]
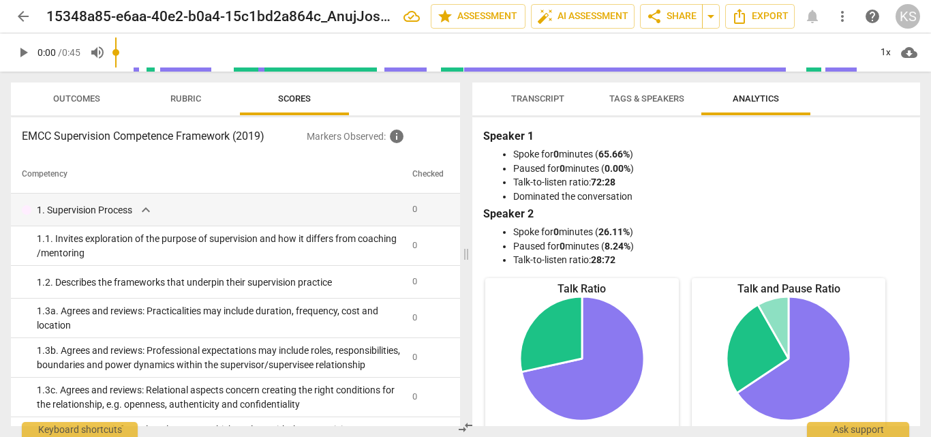
click at [486, 136] on b "Speaker 1" at bounding box center [508, 135] width 50 height 13
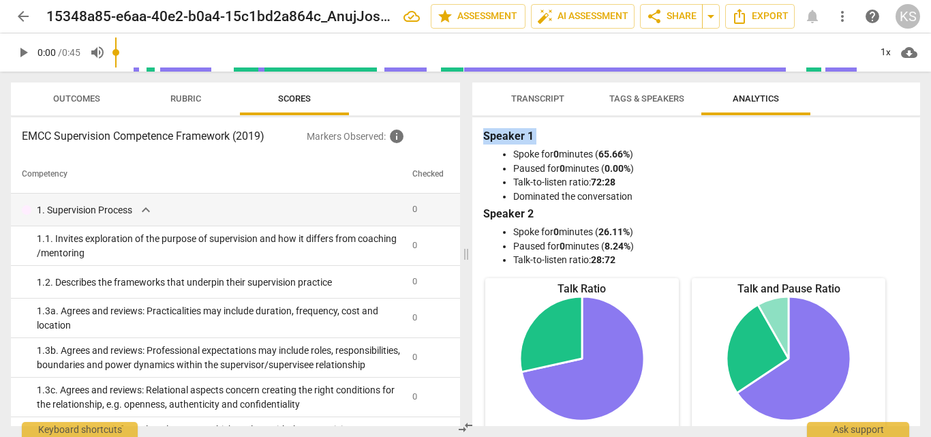
click at [486, 136] on b "Speaker 1" at bounding box center [508, 135] width 50 height 13
click at [486, 128] on h3 "Speaker 1" at bounding box center [696, 136] width 426 height 16
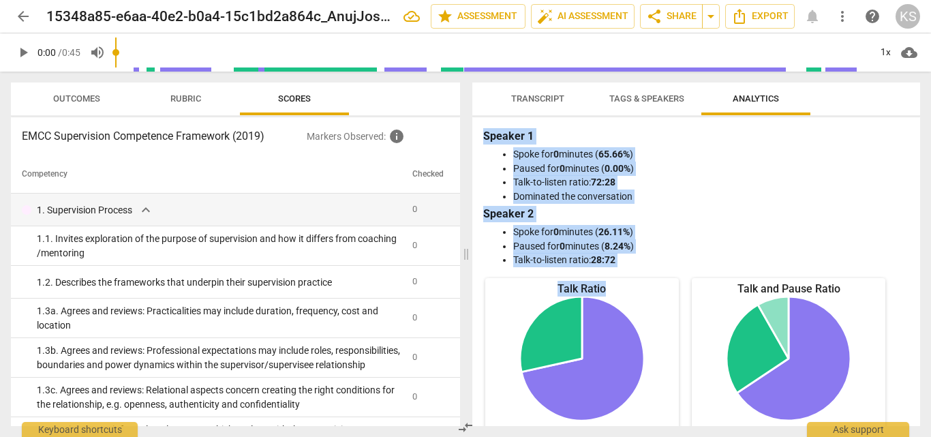
drag, startPoint x: 484, startPoint y: 130, endPoint x: 679, endPoint y: 390, distance: 325.1
click at [679, 390] on div "Speaker 1 Spoke for 0 minutes ( 65.66% ) Paused for 0 minutes ( 0.00% ) Talk-to…" at bounding box center [696, 271] width 448 height 309
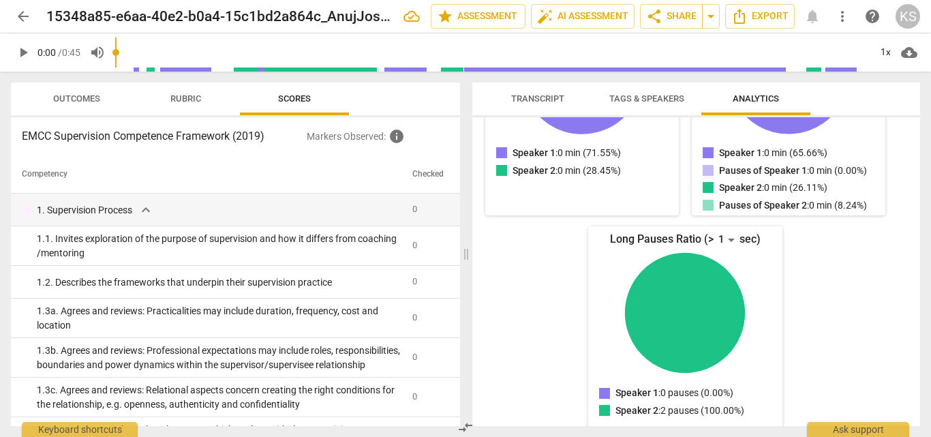
scroll to position [313, 0]
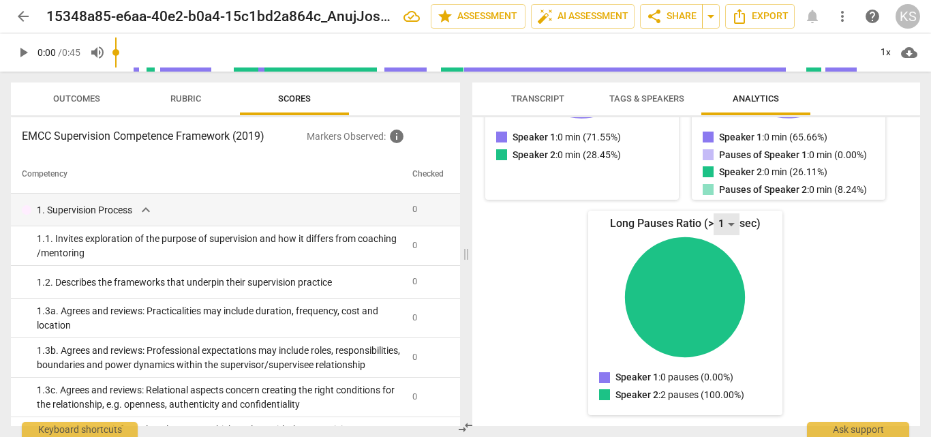
click at [733, 221] on div "1" at bounding box center [726, 224] width 26 height 22
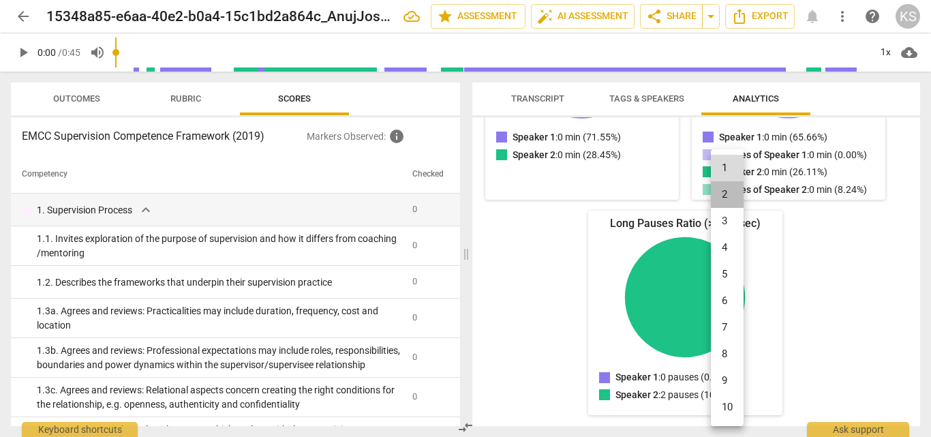
click at [730, 197] on li "2" at bounding box center [727, 194] width 33 height 27
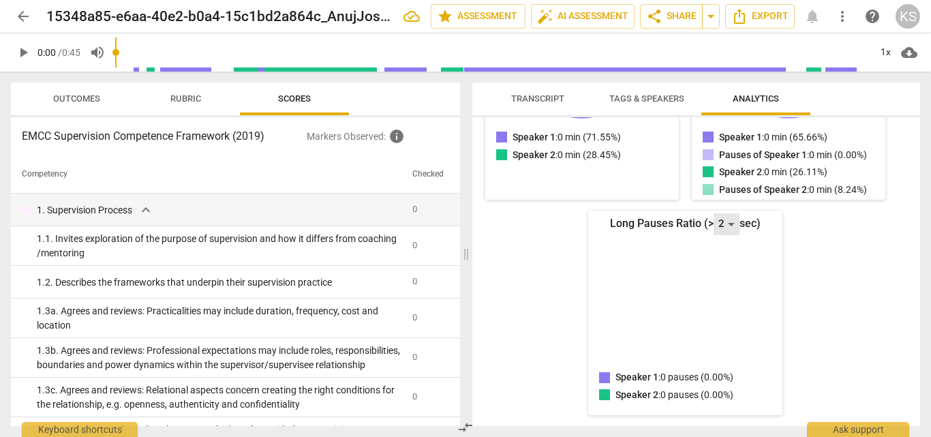
click at [728, 223] on div "2" at bounding box center [726, 224] width 26 height 22
click at [730, 155] on li "1" at bounding box center [727, 168] width 33 height 27
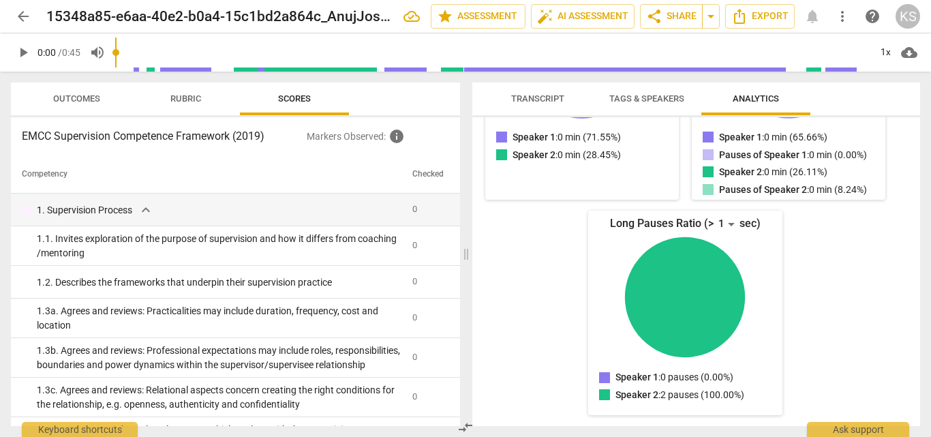
click at [668, 202] on div "Talk Ratio Speaker 1: 0 min (71.55%) Speaker 2: 0 min (28.45%) Speaker 1 : 0 mi…" at bounding box center [685, 196] width 404 height 439
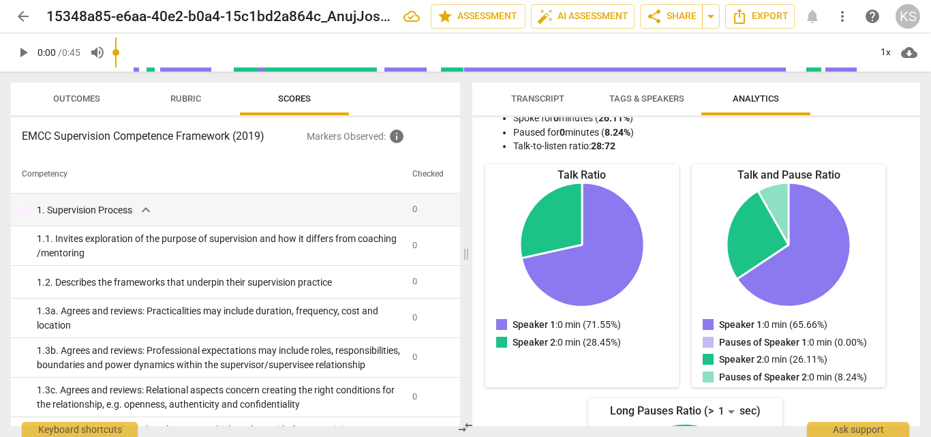
scroll to position [0, 0]
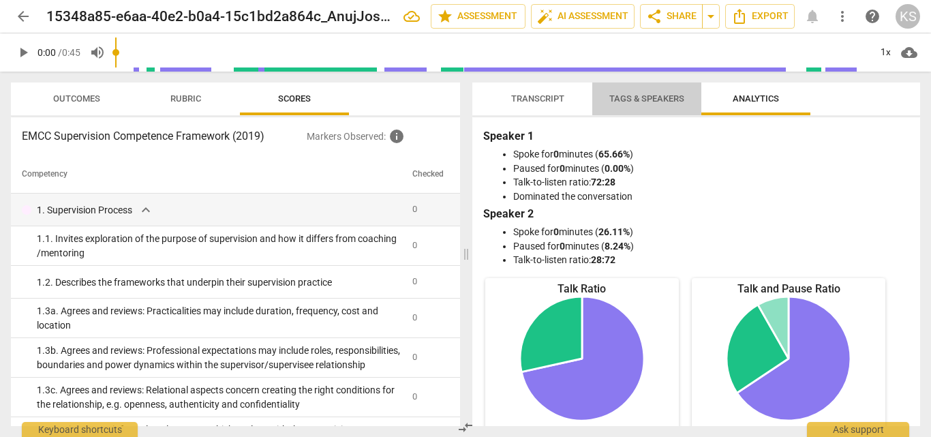
click at [639, 93] on span "Tags & Speakers" at bounding box center [646, 98] width 75 height 10
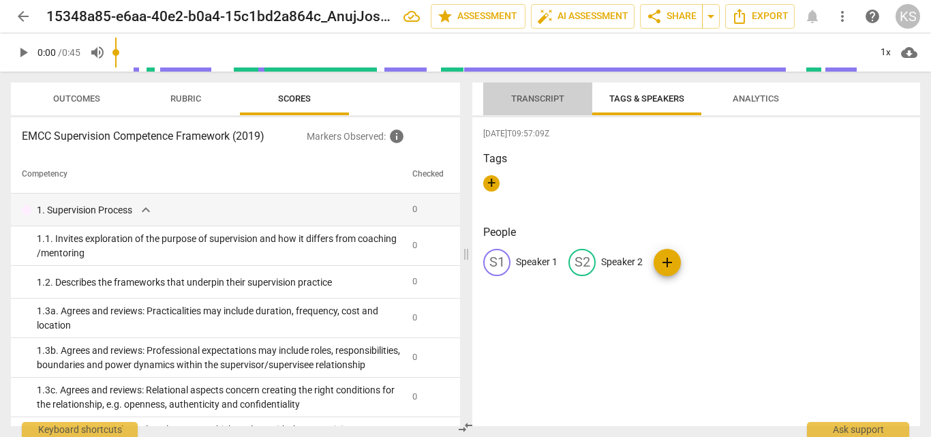
click at [561, 99] on span "Transcript" at bounding box center [537, 98] width 53 height 10
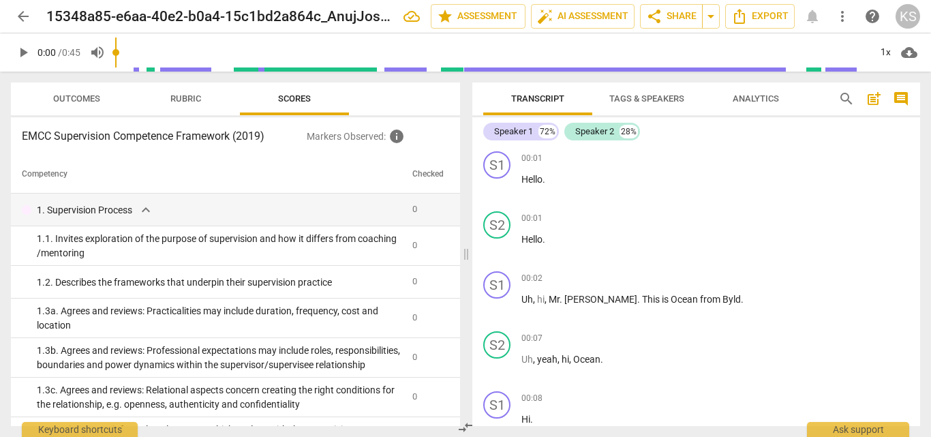
click at [756, 96] on span "Analytics" at bounding box center [755, 98] width 46 height 10
